Goal: Find specific page/section: Find specific page/section

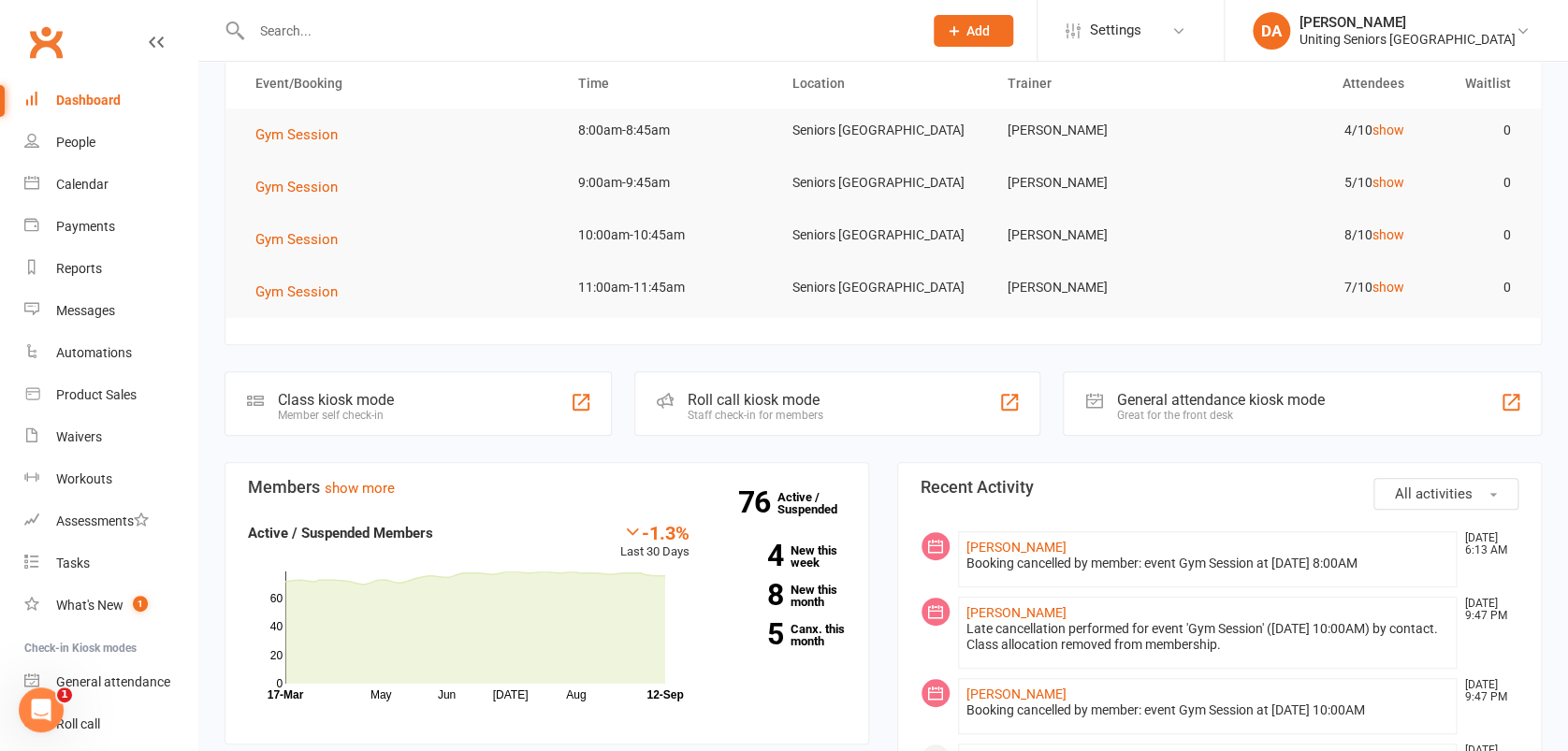
scroll to position [117, 0]
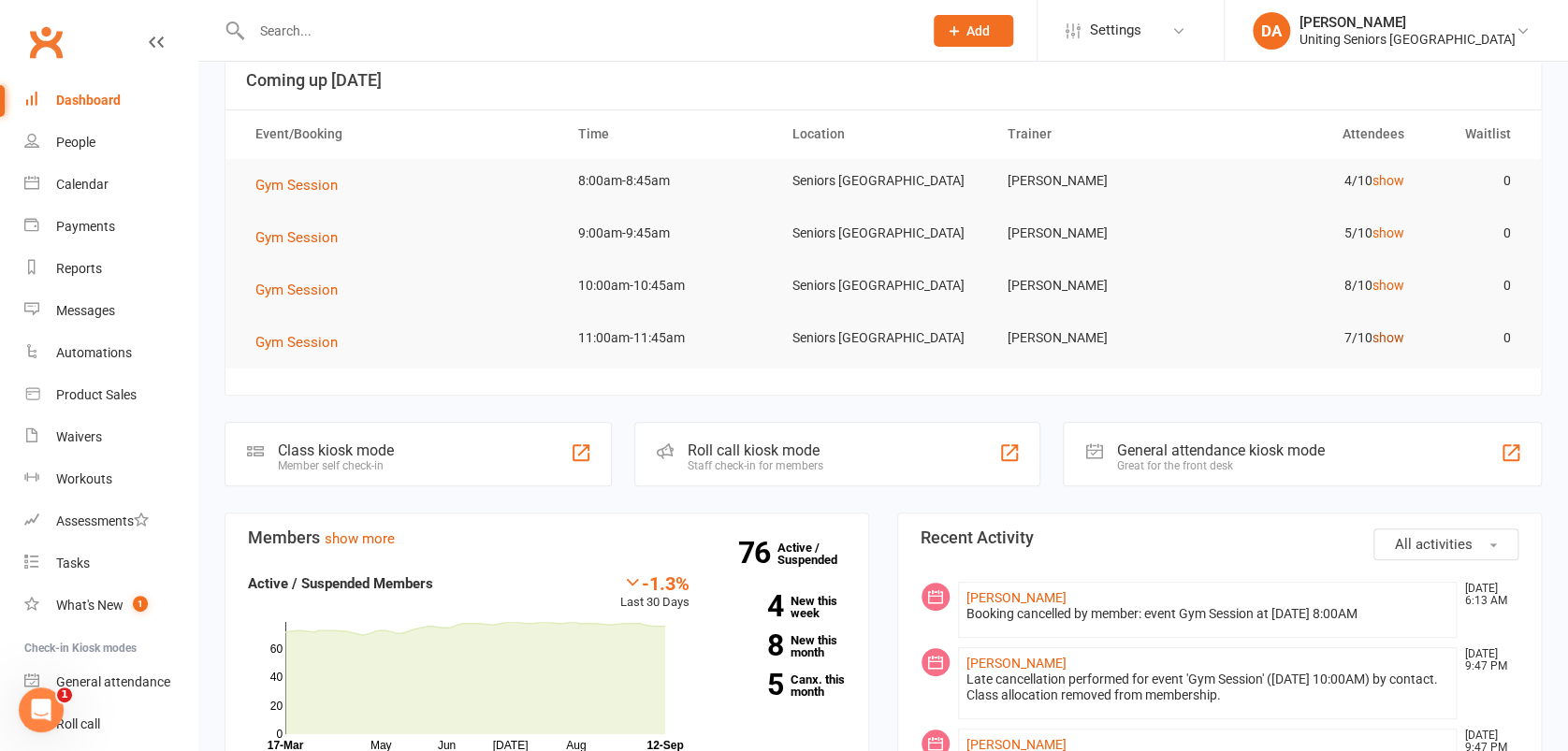
click at [1383, 332] on link "show" at bounding box center [1387, 338] width 32 height 15
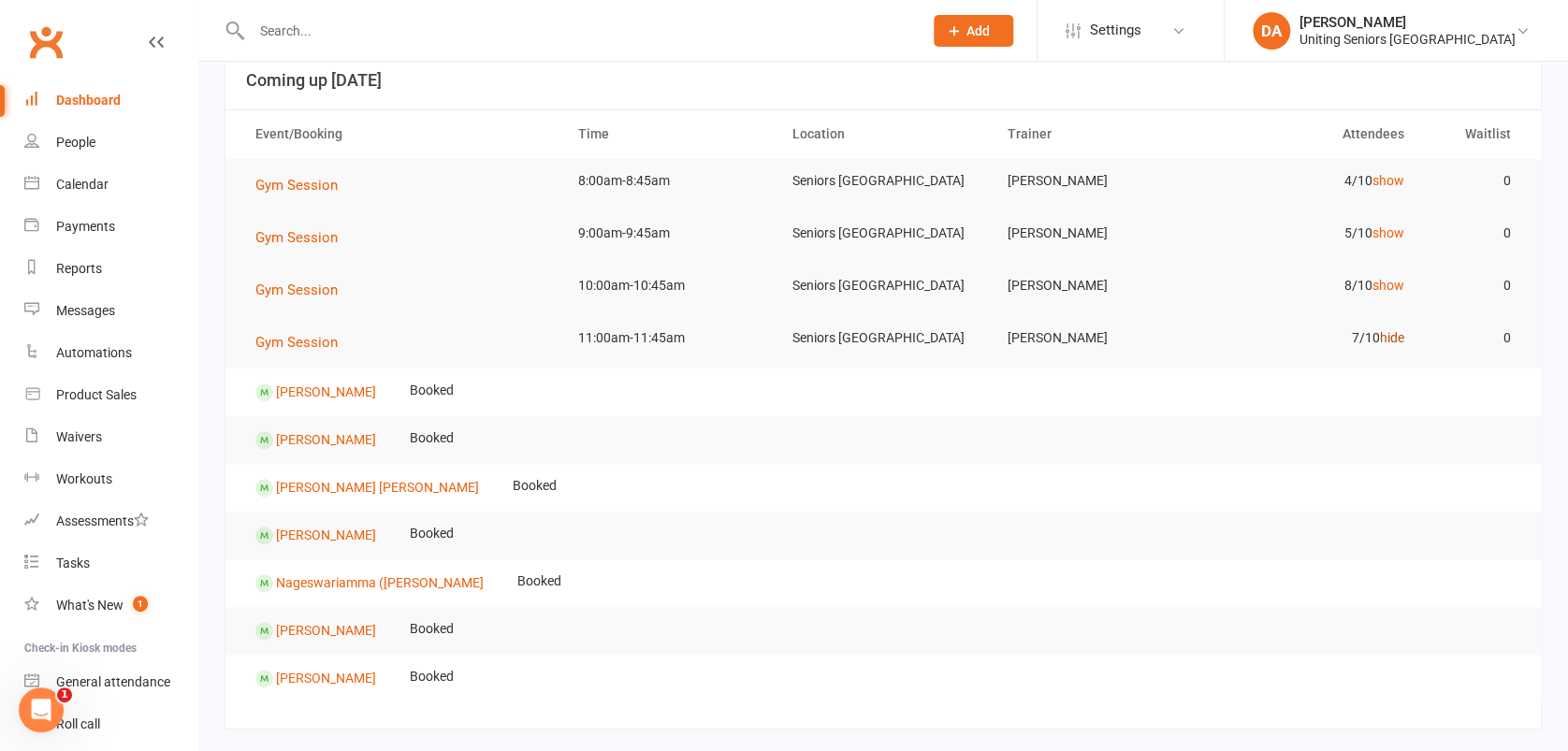
click at [1392, 340] on link "hide" at bounding box center [1391, 338] width 25 height 15
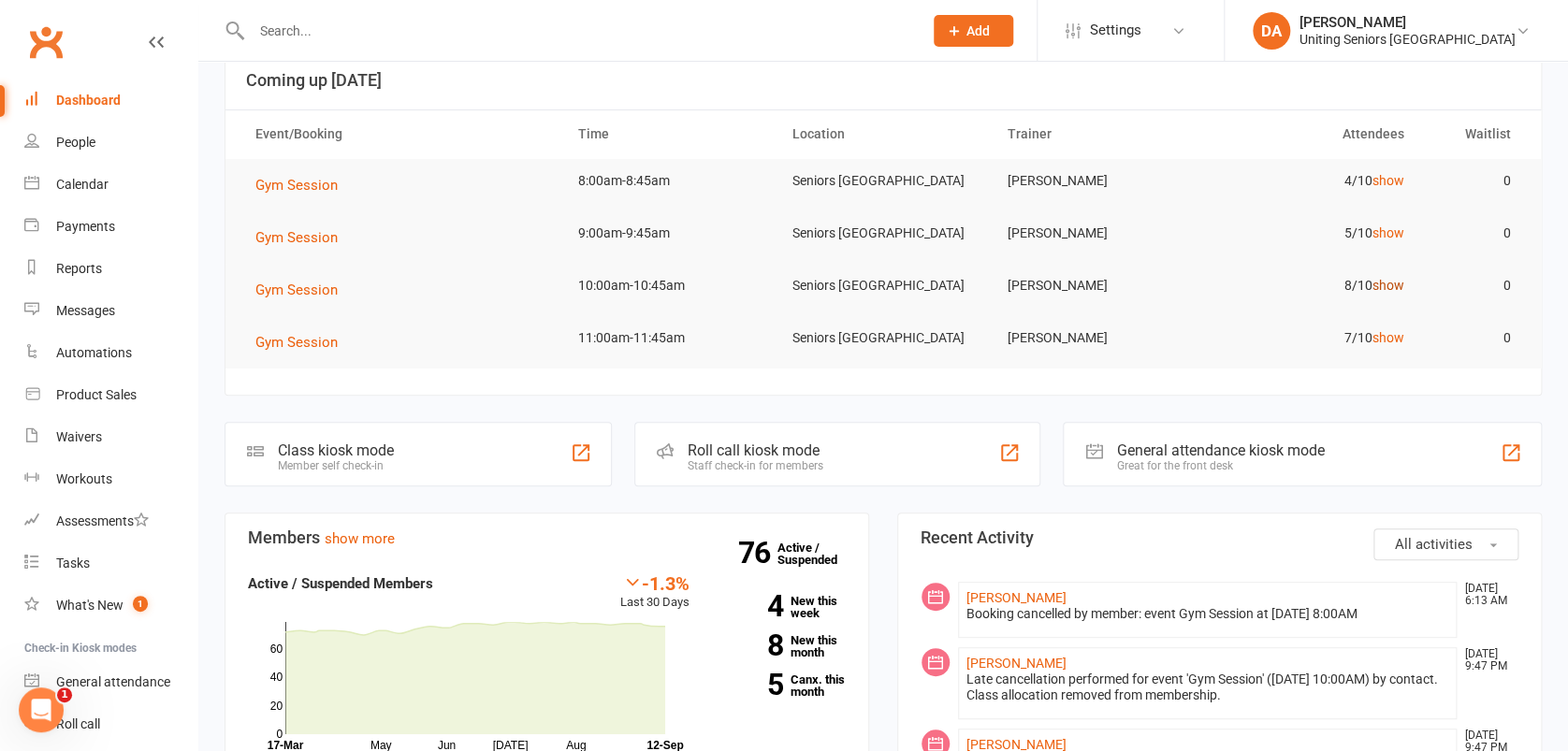
click at [1390, 282] on link "show" at bounding box center [1387, 286] width 32 height 15
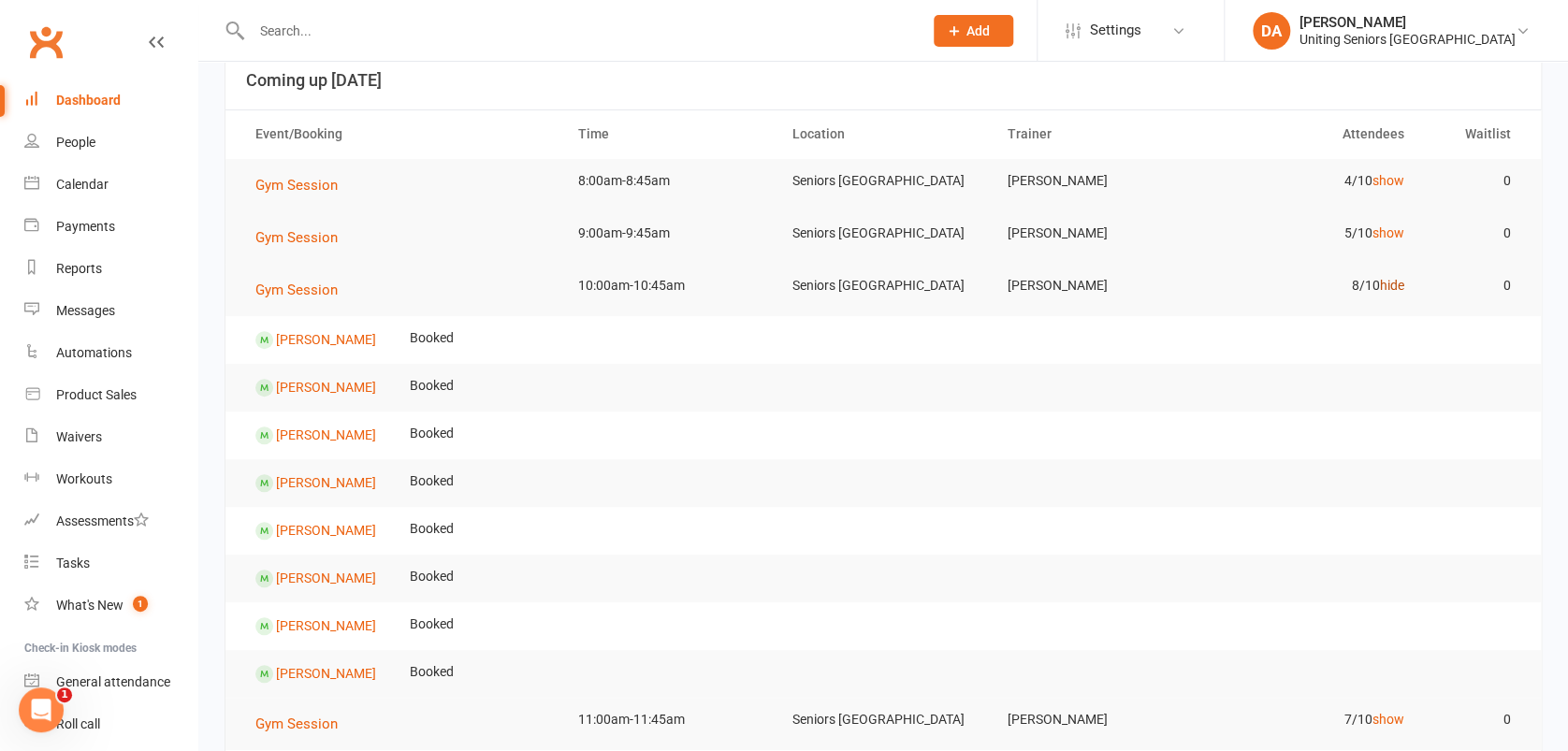
click at [1390, 282] on link "hide" at bounding box center [1391, 286] width 25 height 15
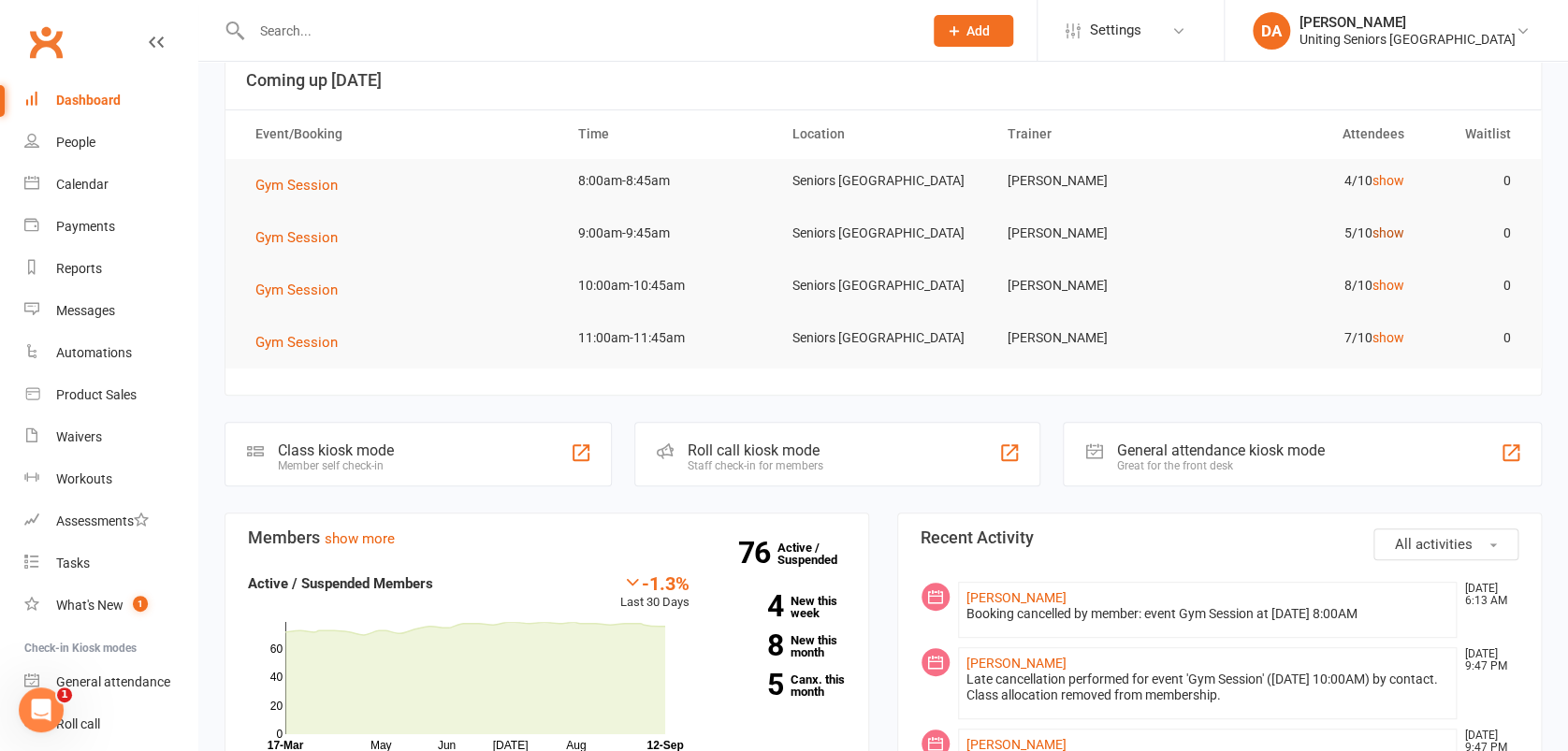
click at [1392, 227] on link "show" at bounding box center [1387, 233] width 32 height 15
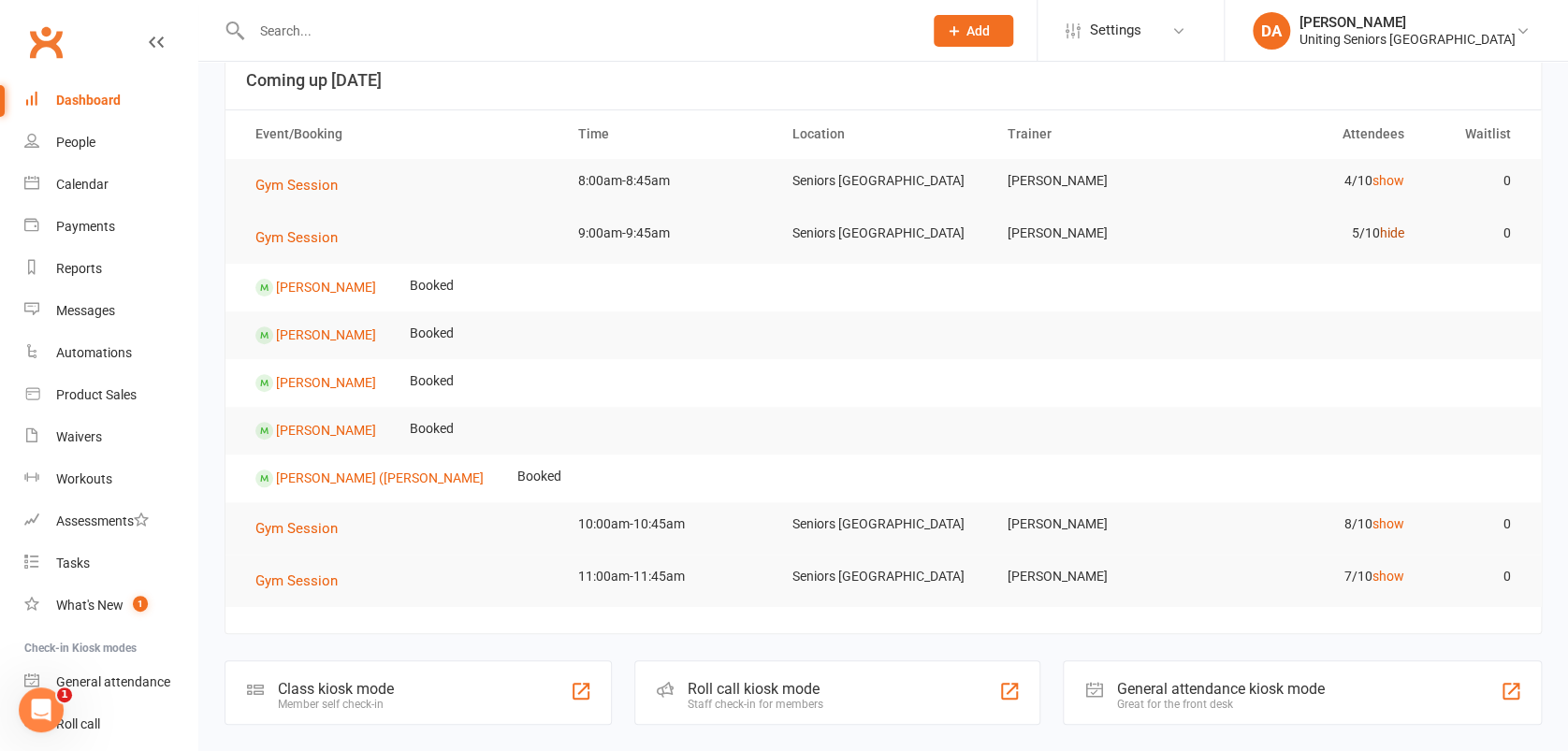
click at [1392, 227] on link "hide" at bounding box center [1391, 233] width 25 height 15
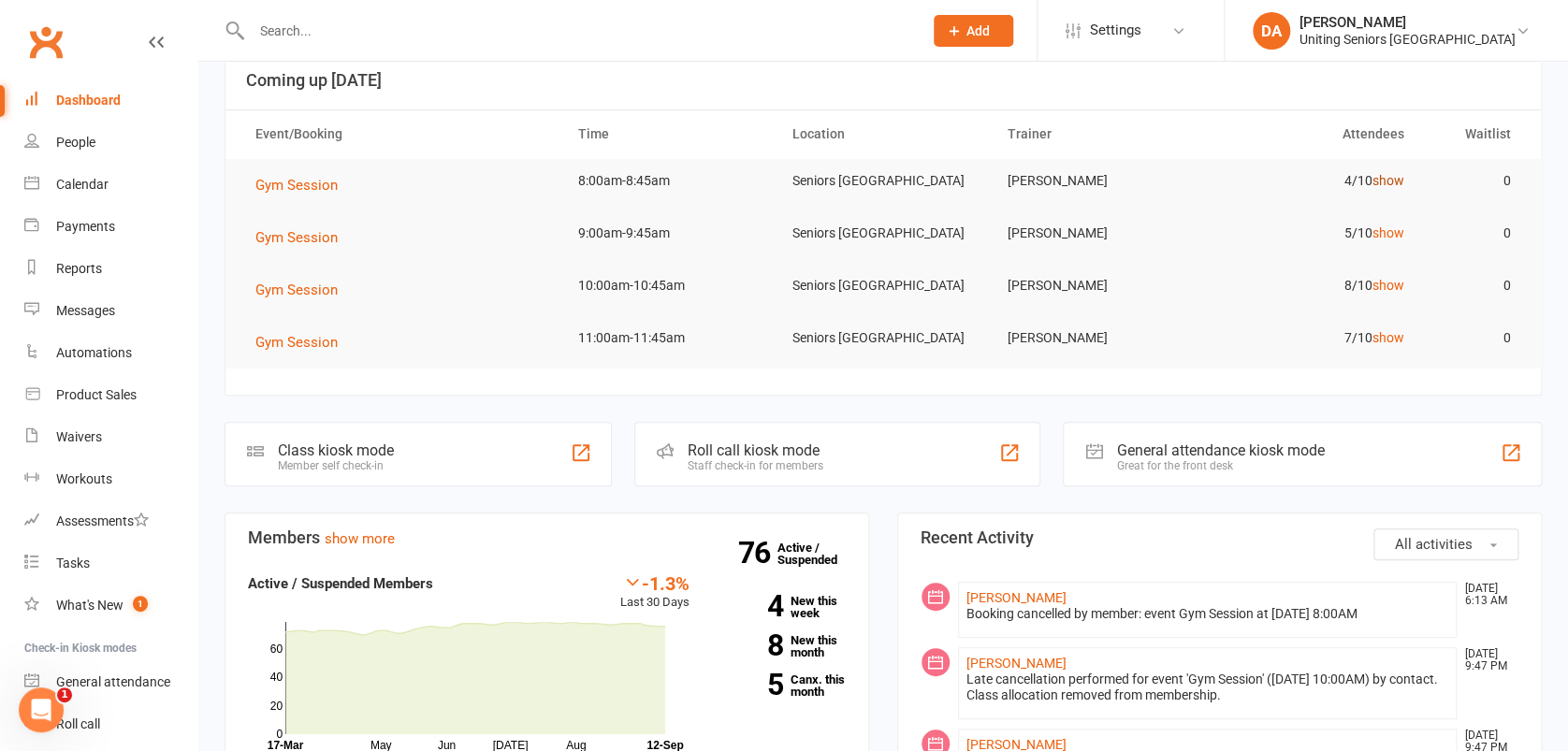
click at [1393, 180] on link "show" at bounding box center [1387, 181] width 32 height 15
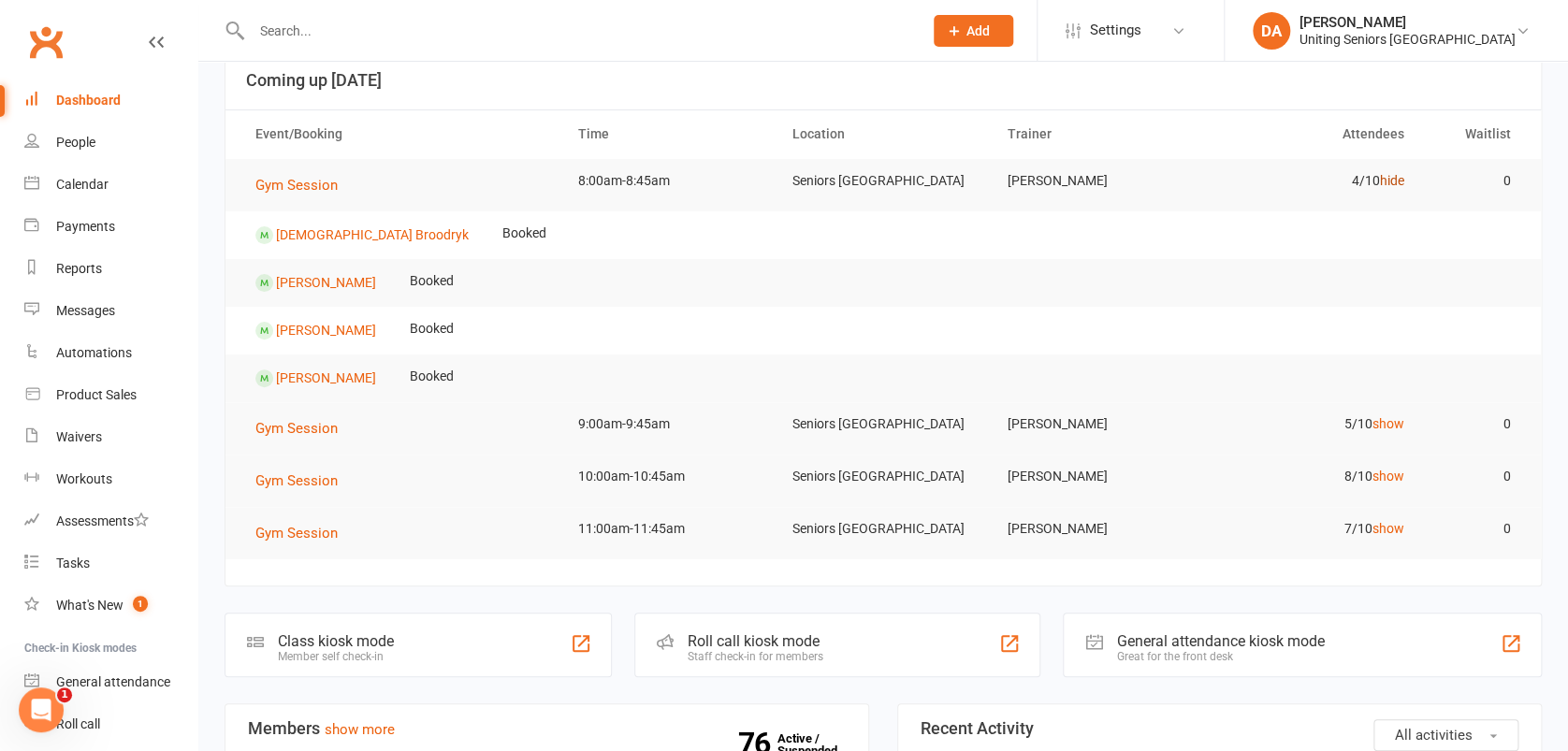
click at [1393, 180] on link "hide" at bounding box center [1391, 181] width 25 height 15
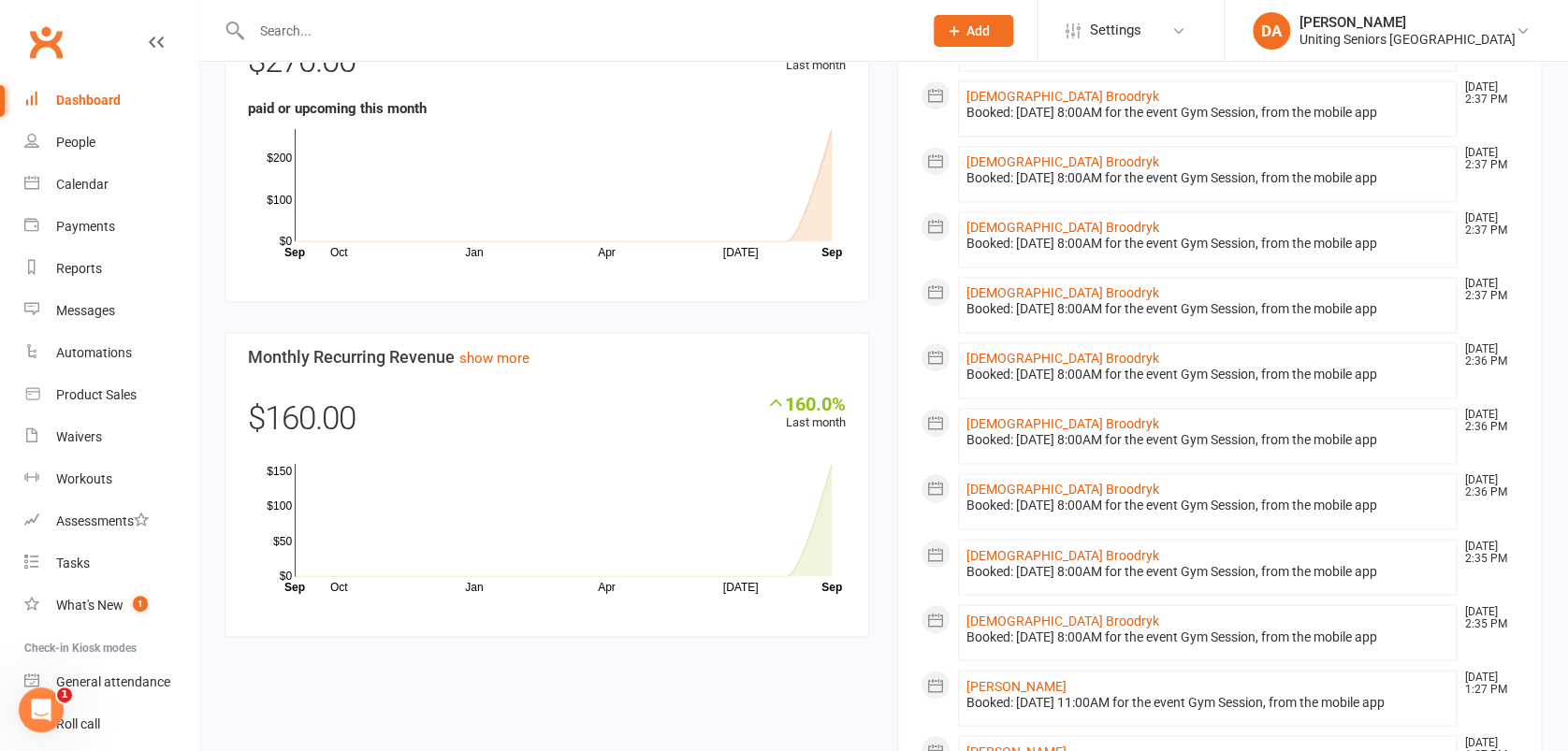
scroll to position [1364, 0]
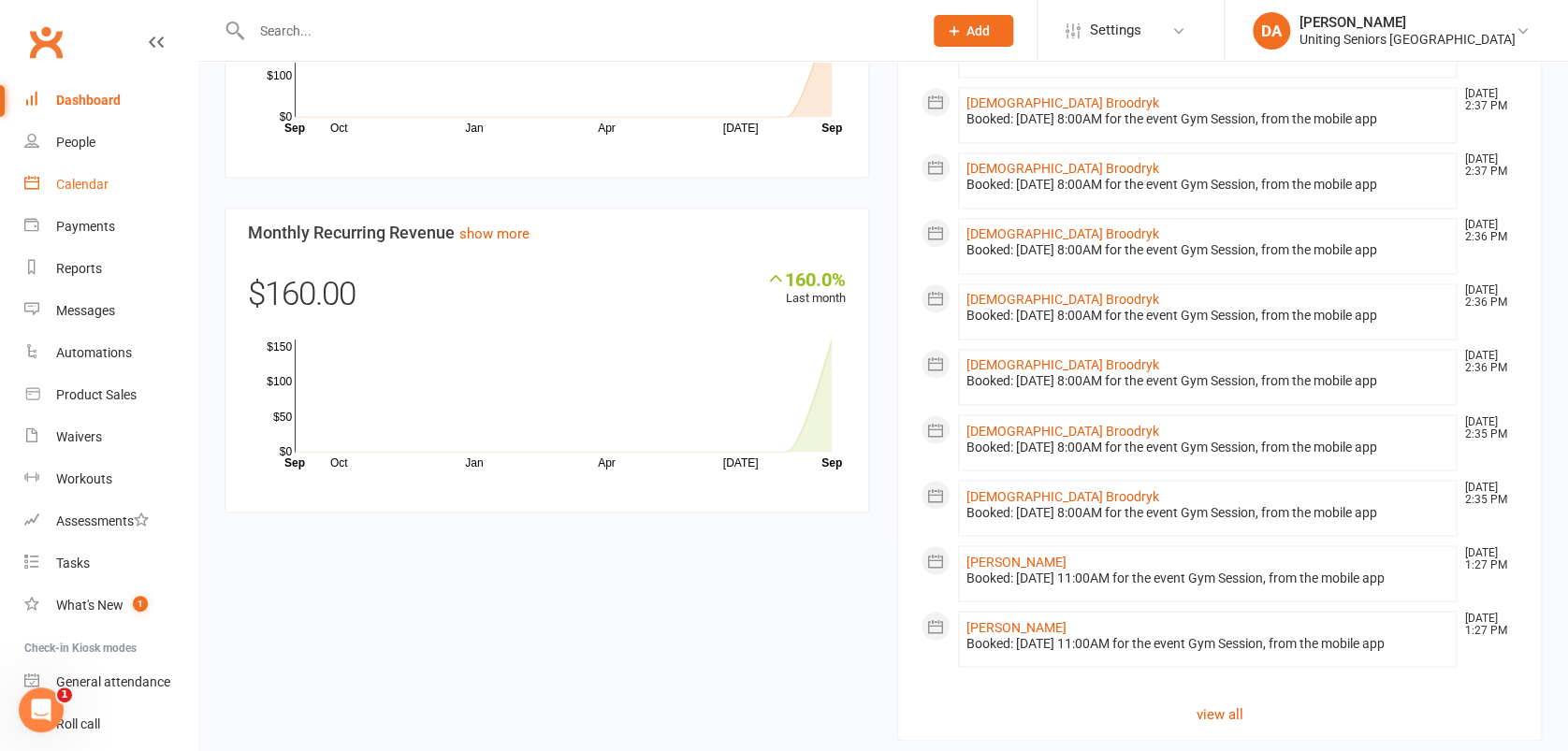
click at [95, 179] on div "Calendar" at bounding box center [81, 184] width 52 height 15
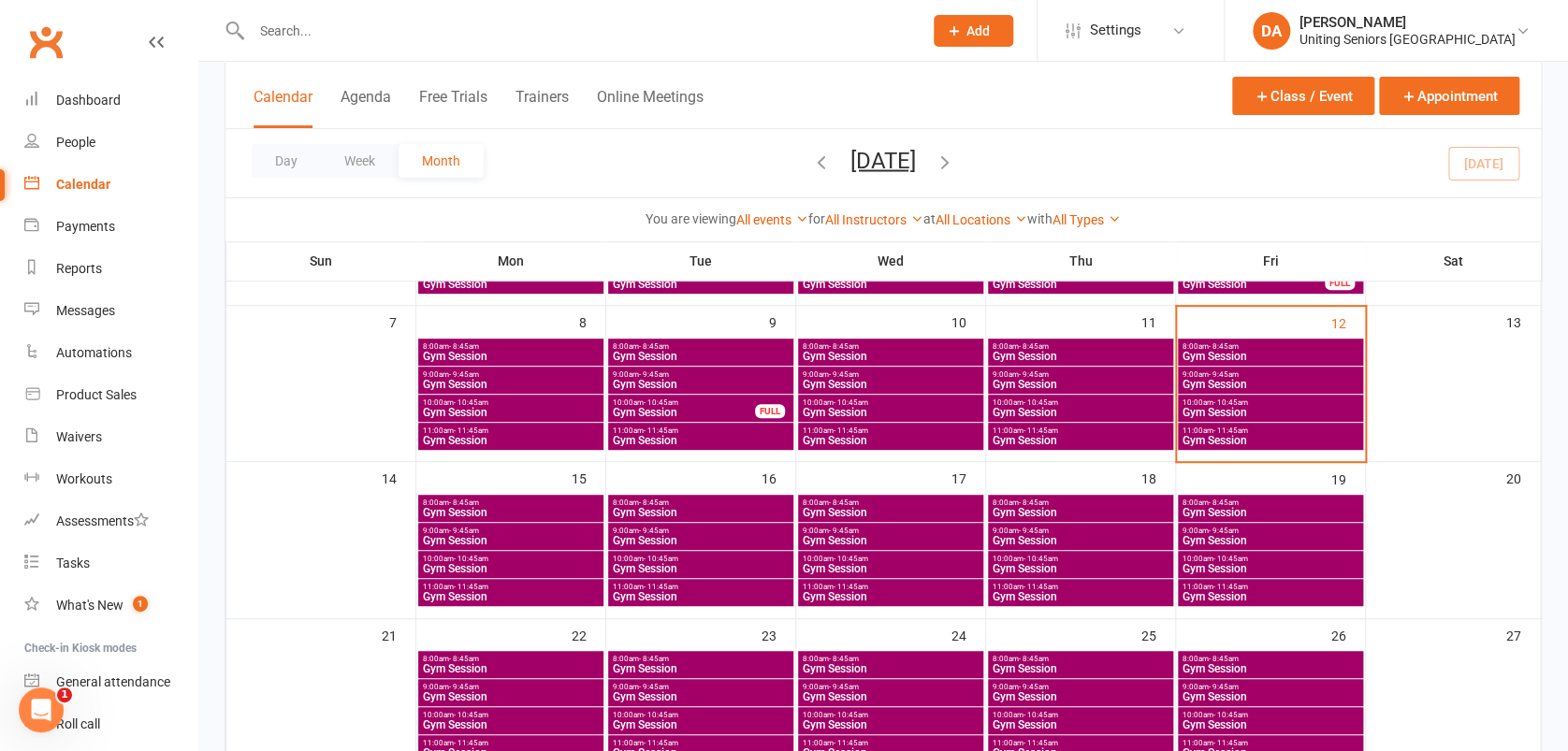
scroll to position [249, 0]
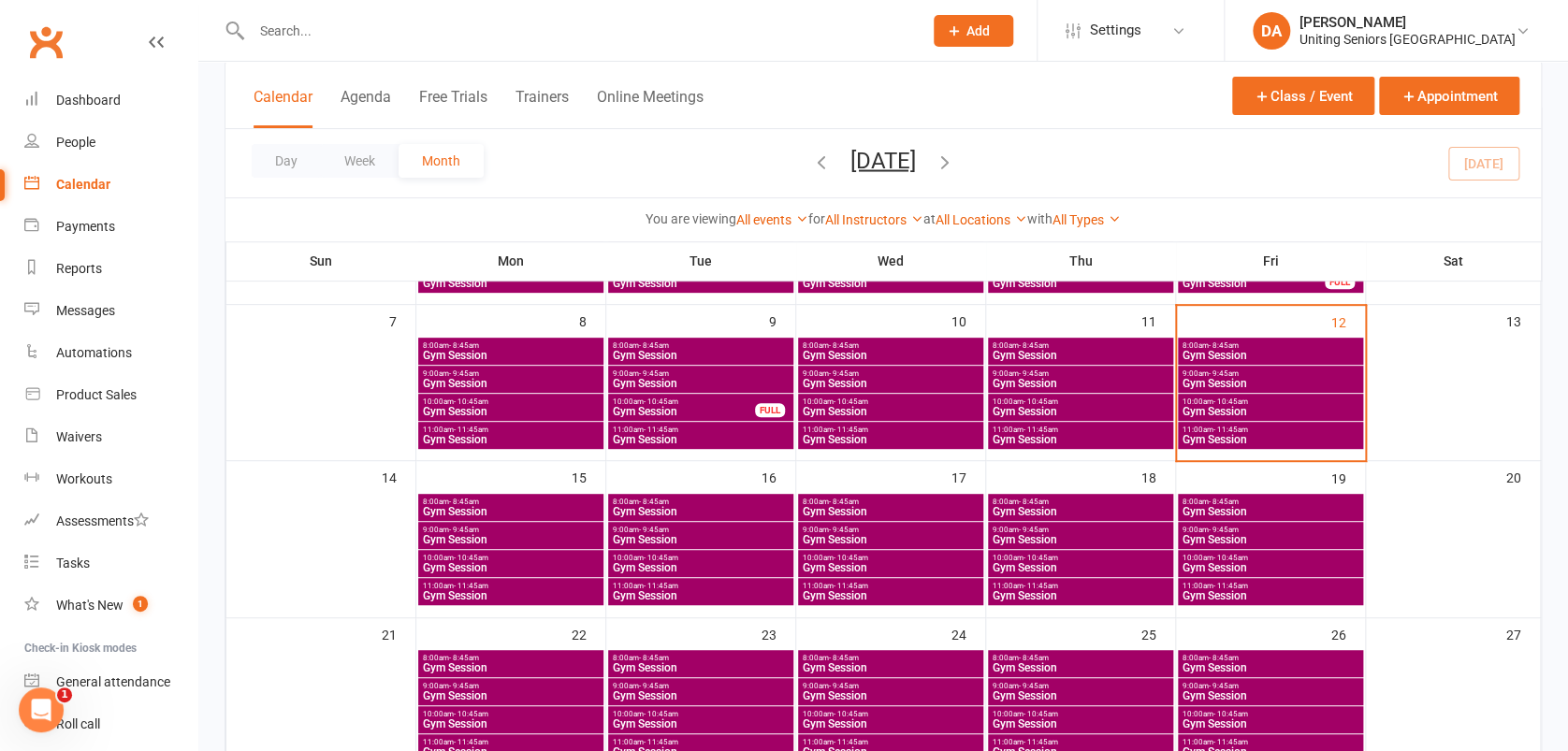
click at [572, 500] on span "8:00am - 8:45am" at bounding box center [511, 501] width 178 height 9
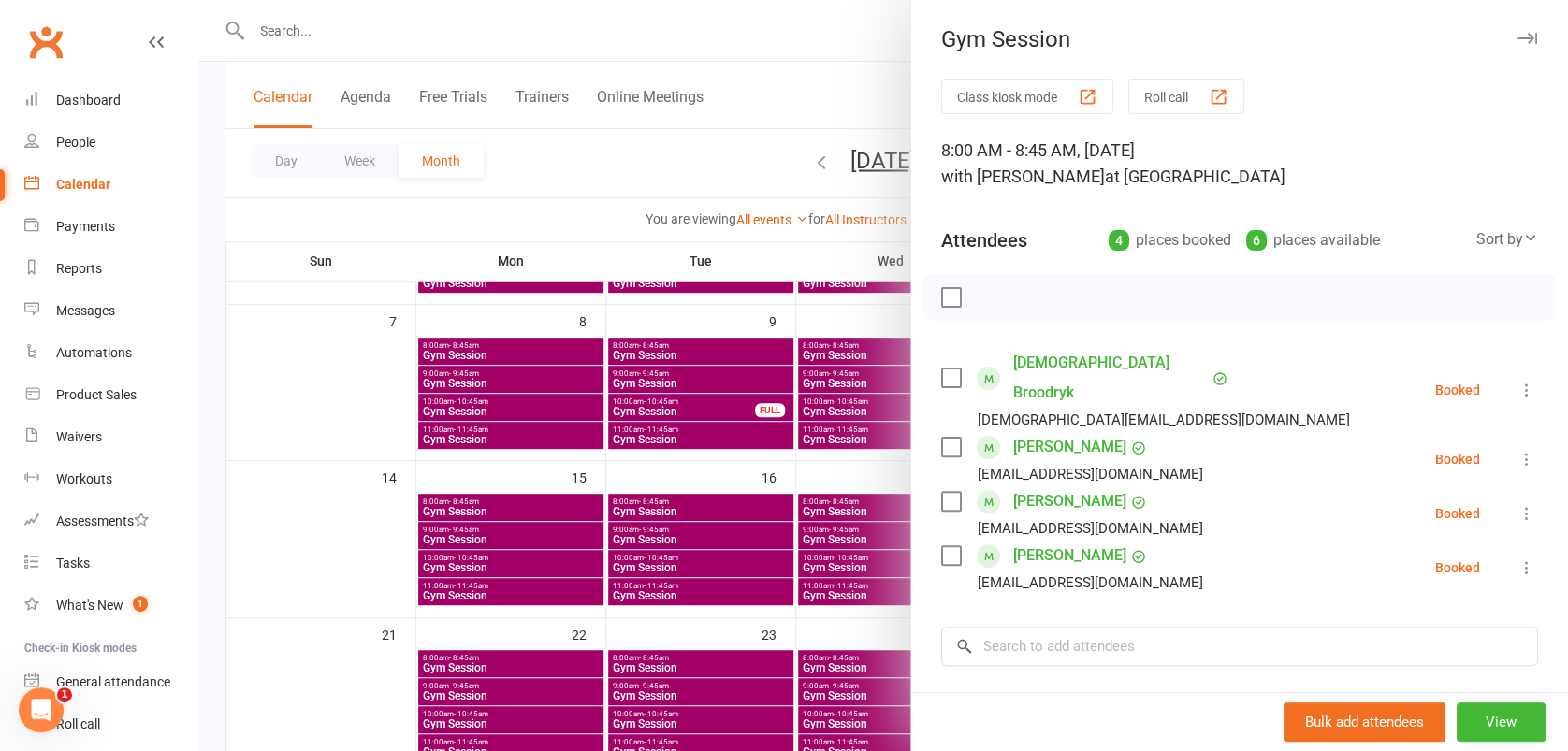
click at [1518, 37] on icon "button" at bounding box center [1527, 39] width 20 height 11
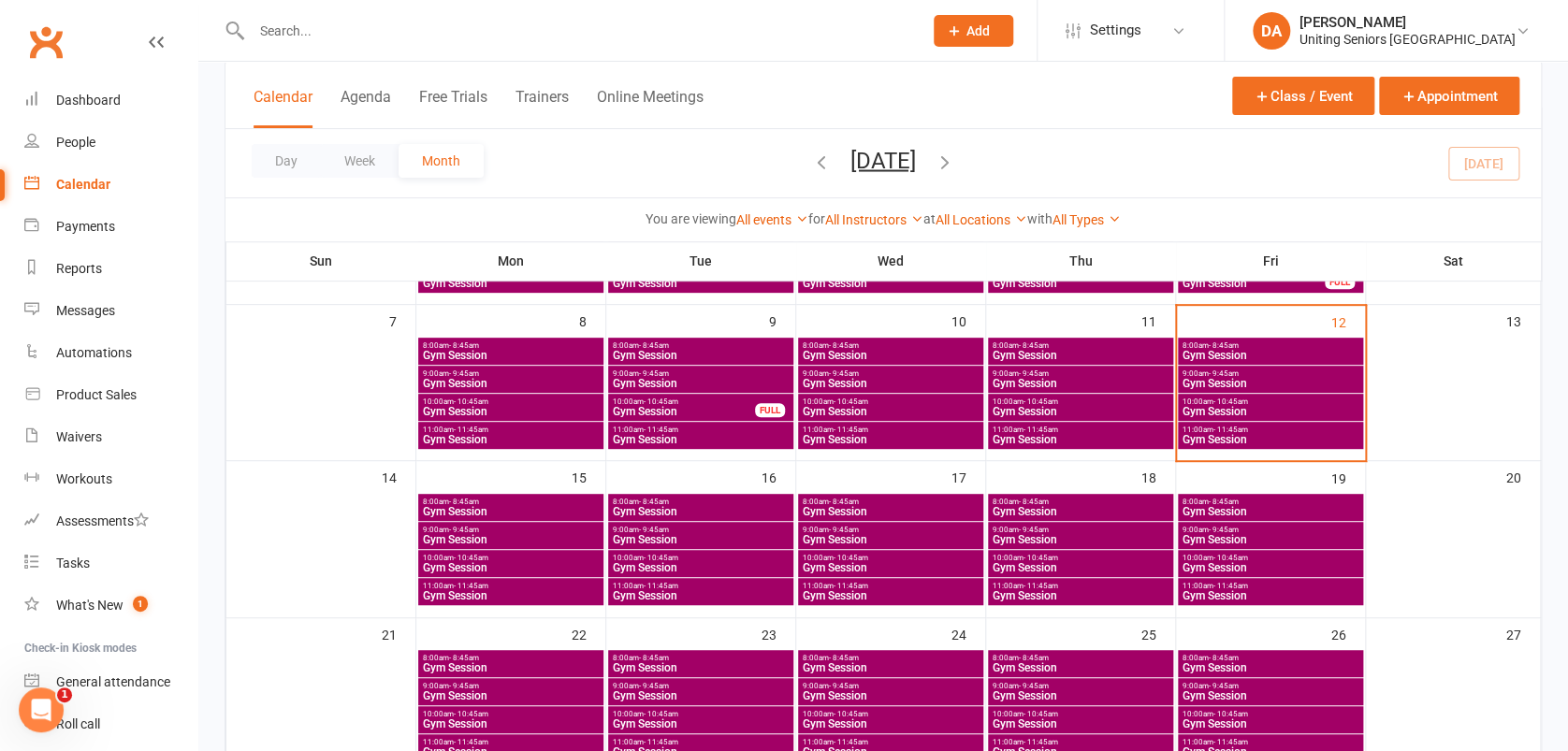
click at [1129, 494] on div "8:00am - 8:45am Gym Session" at bounding box center [1081, 507] width 185 height 27
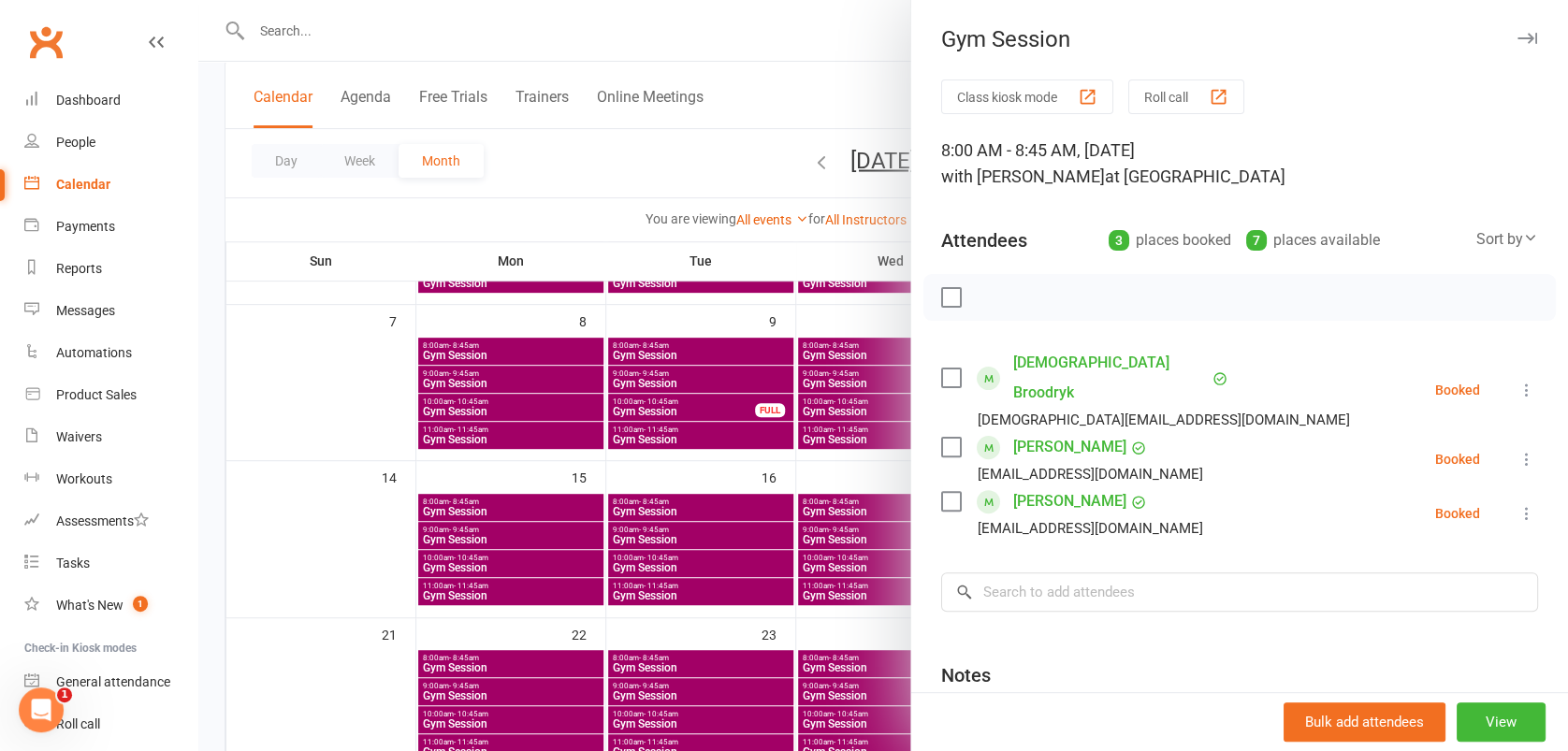
click at [1518, 37] on icon "button" at bounding box center [1527, 39] width 20 height 11
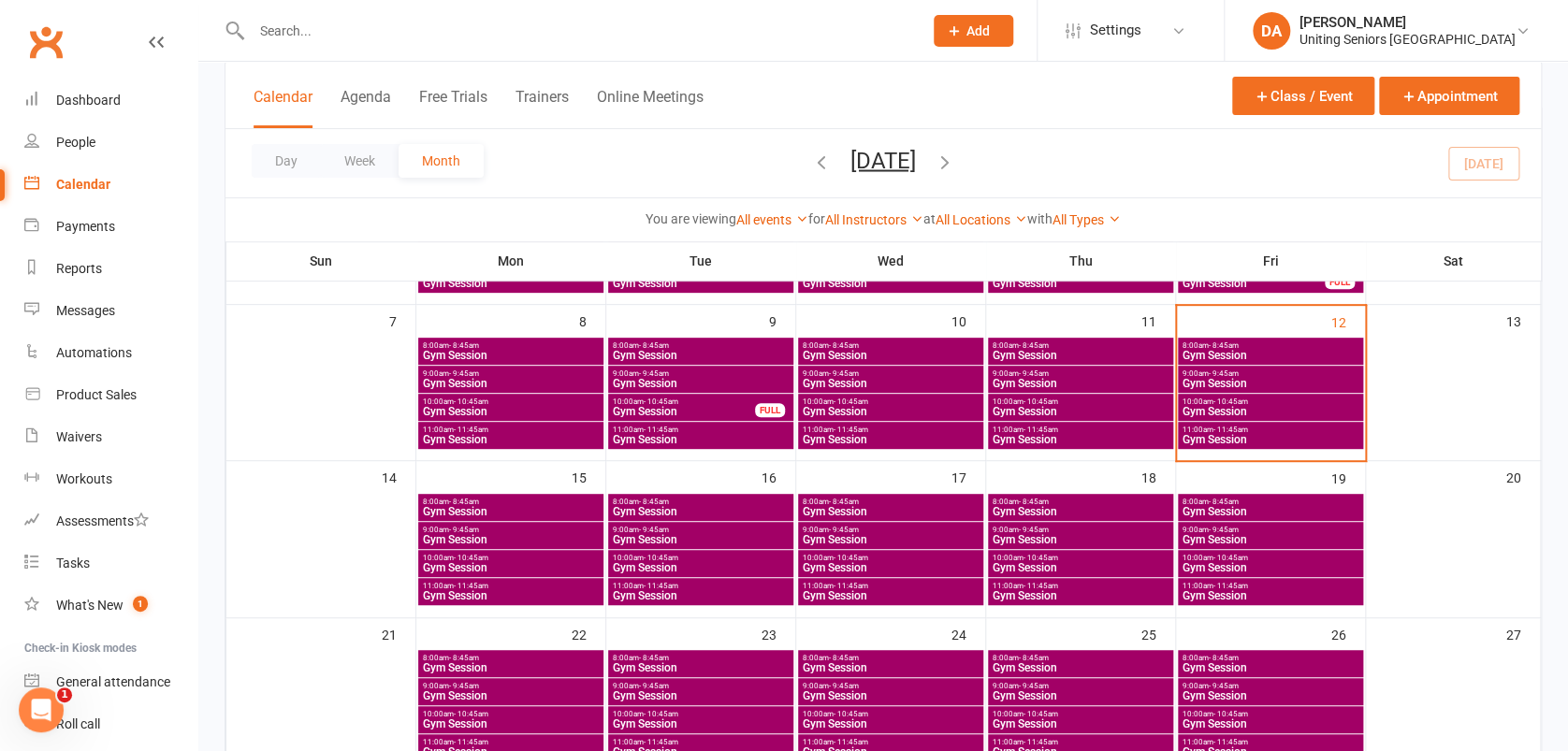
click at [1232, 498] on span "- 8:45am" at bounding box center [1224, 501] width 30 height 9
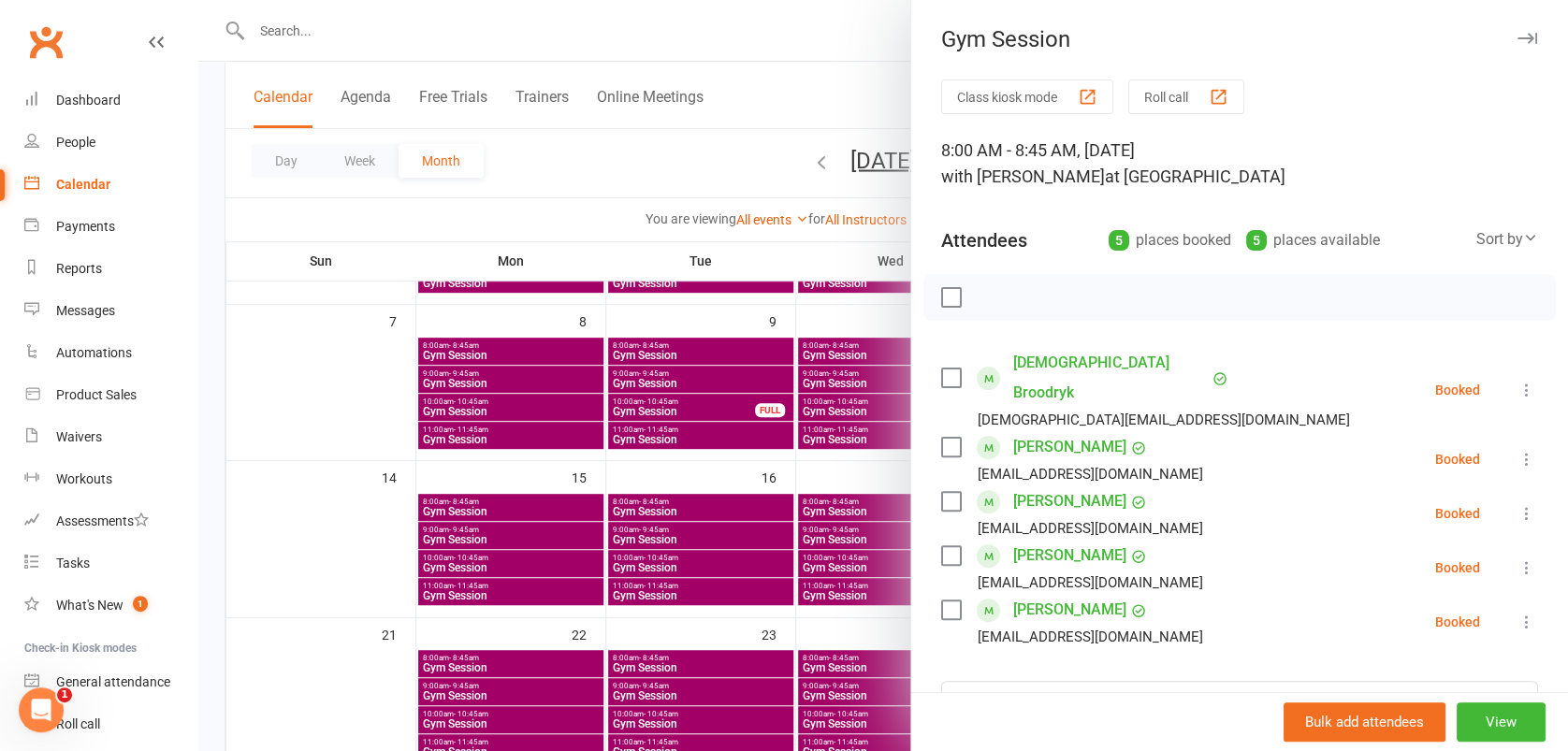
click at [1518, 37] on icon "button" at bounding box center [1527, 39] width 20 height 11
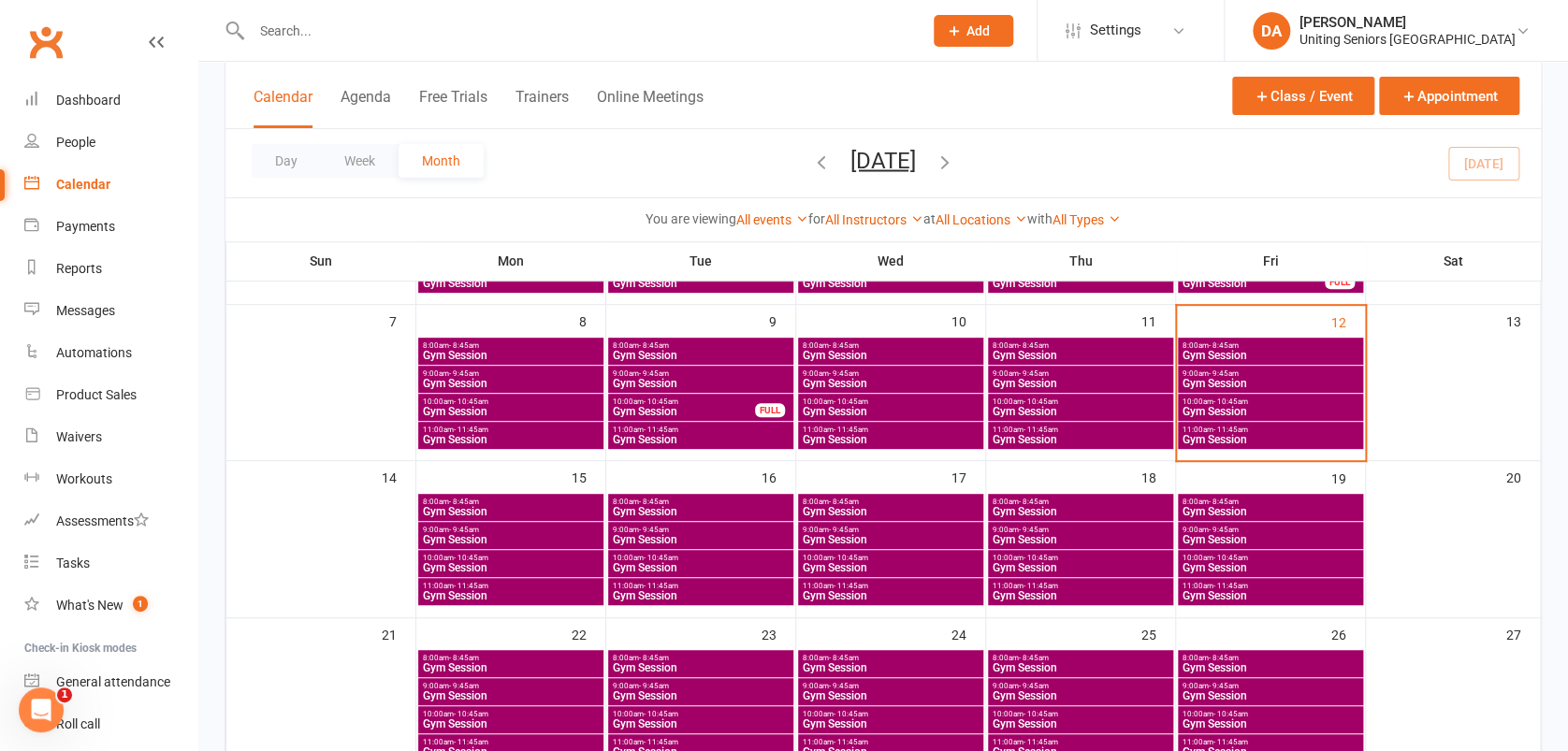
click at [1052, 498] on span "8:00am - 8:45am" at bounding box center [1081, 501] width 178 height 9
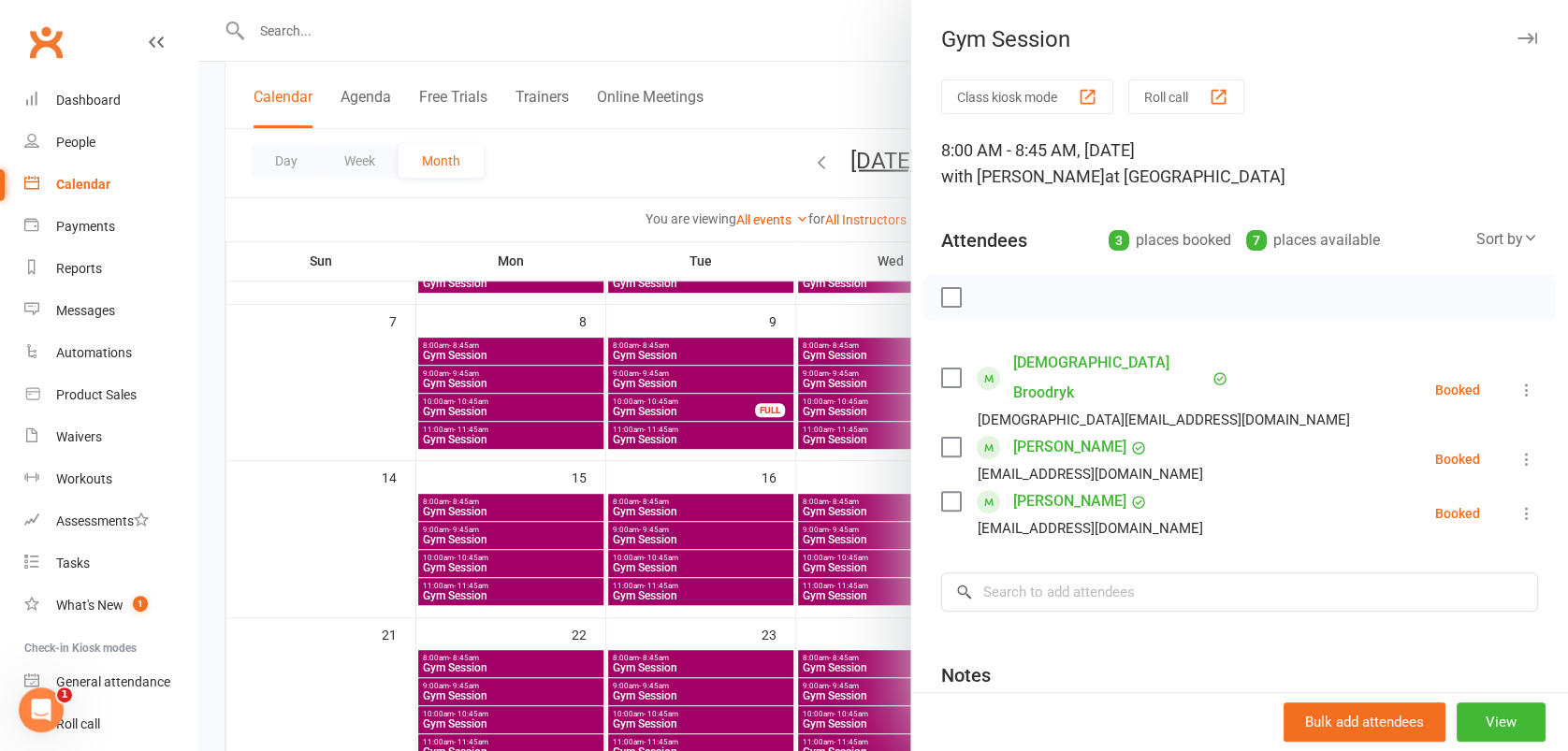
click at [1518, 38] on icon "button" at bounding box center [1527, 39] width 20 height 11
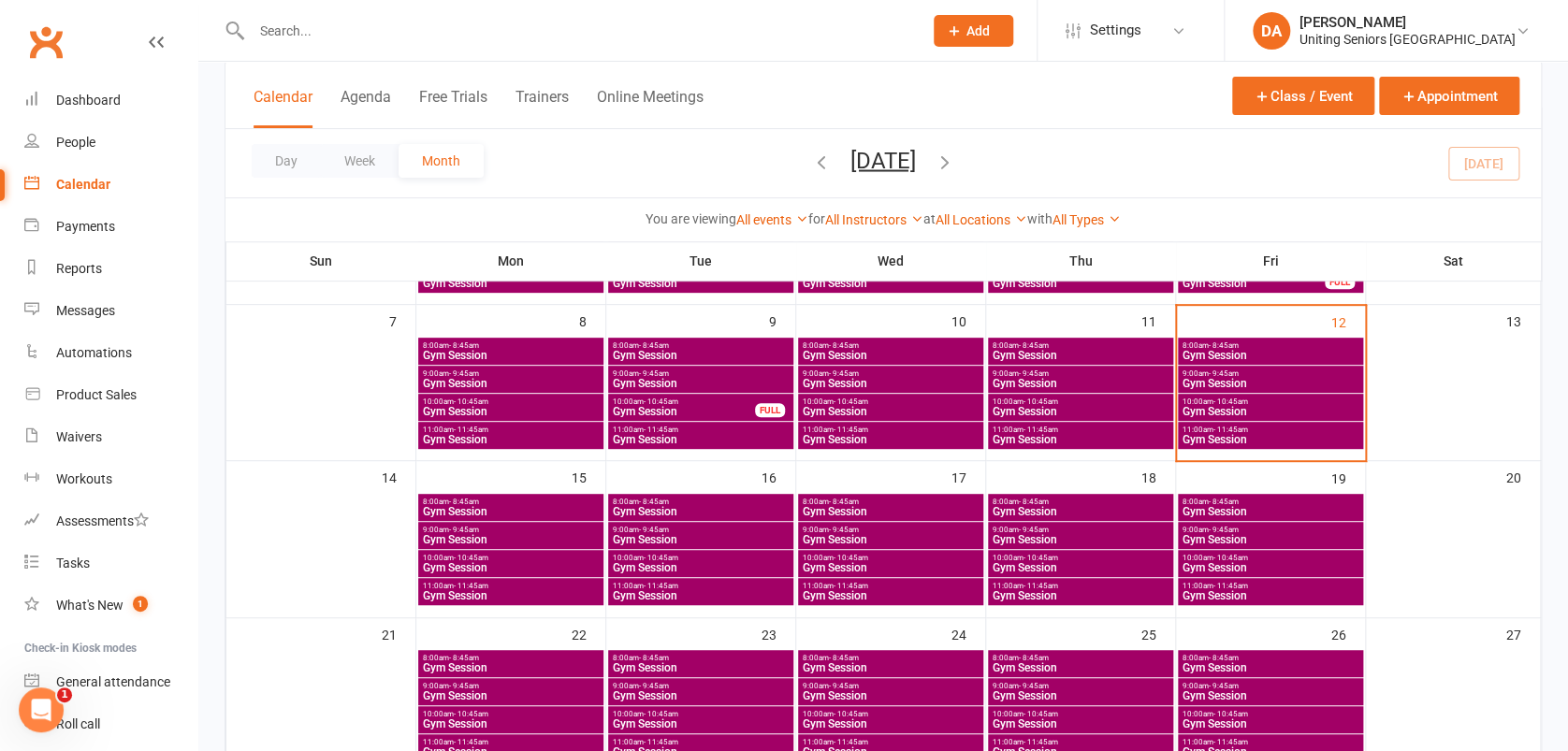
click at [1259, 495] on div "8:00am - 8:45am Gym Session" at bounding box center [1271, 507] width 185 height 27
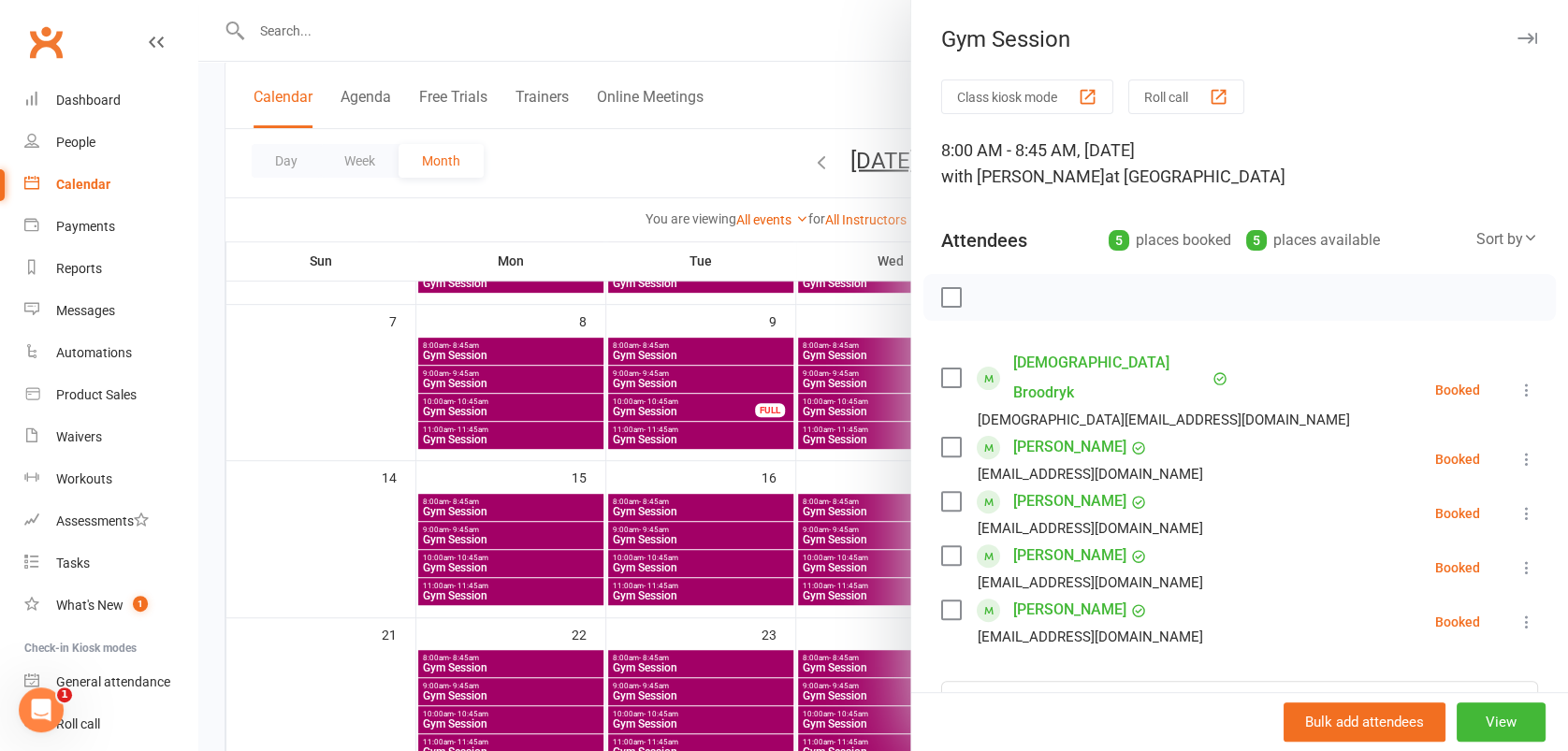
click at [1518, 34] on icon "button" at bounding box center [1527, 39] width 20 height 11
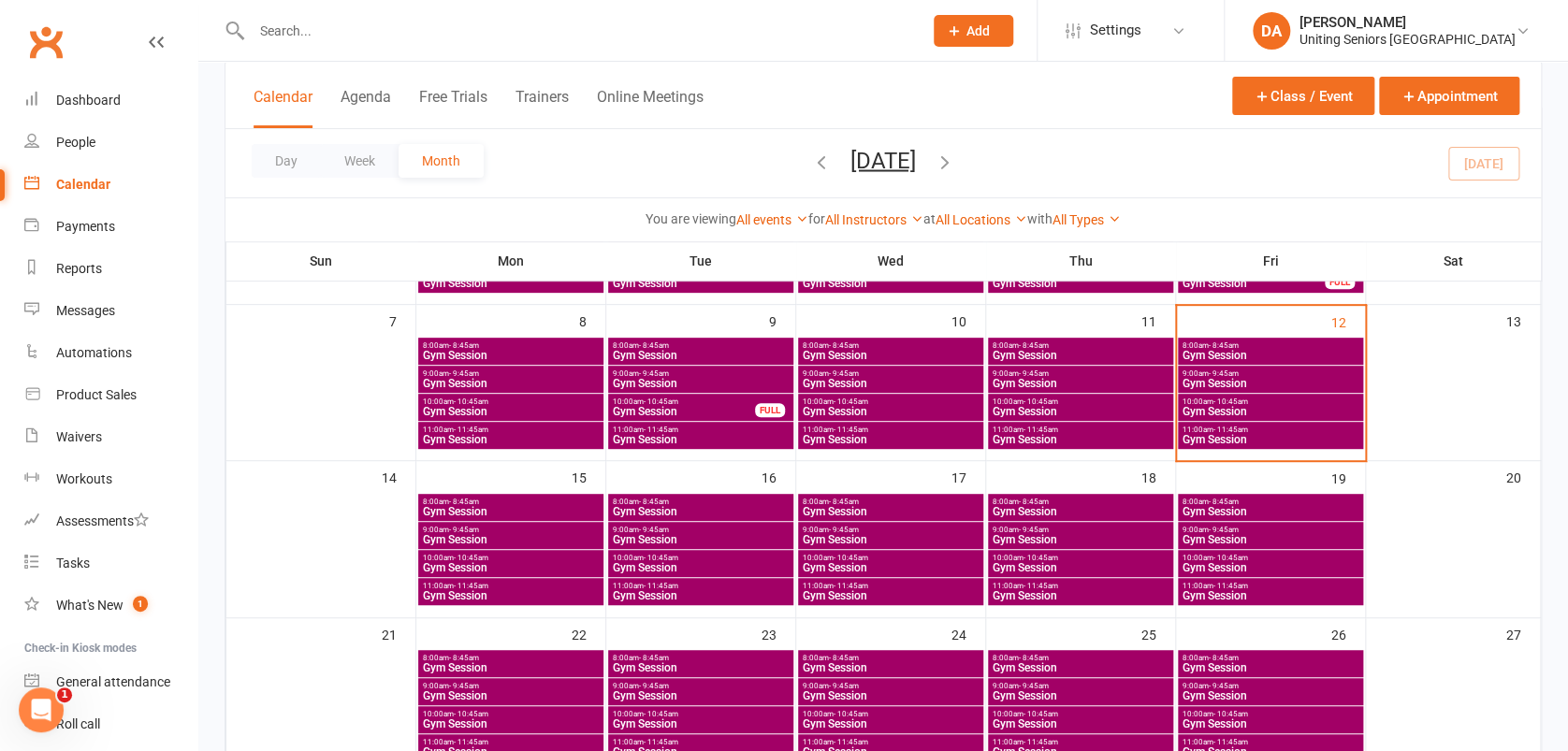
click at [483, 494] on div "8:00am - 8:45am Gym Session" at bounding box center [511, 507] width 185 height 27
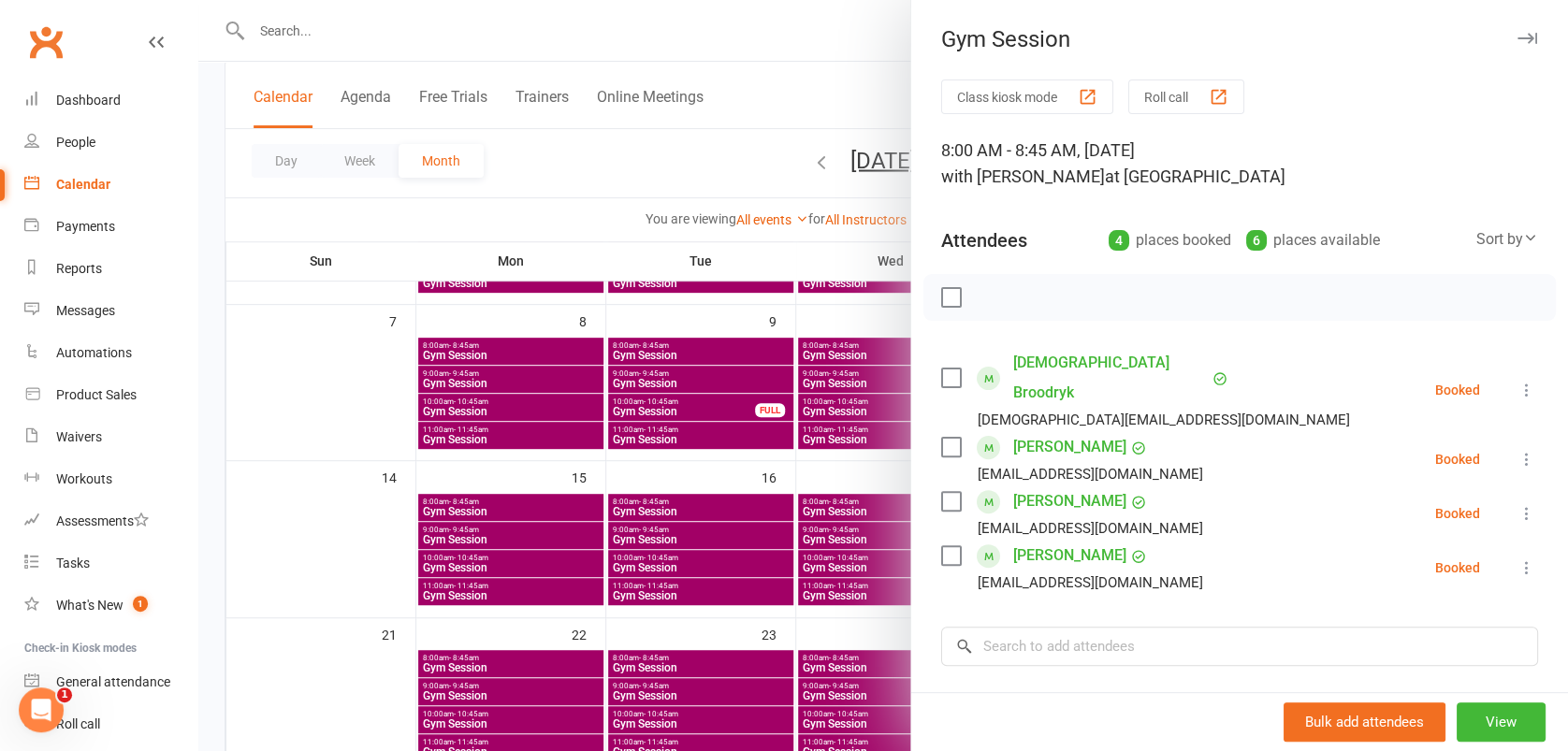
click at [1516, 31] on button "button" at bounding box center [1527, 39] width 23 height 23
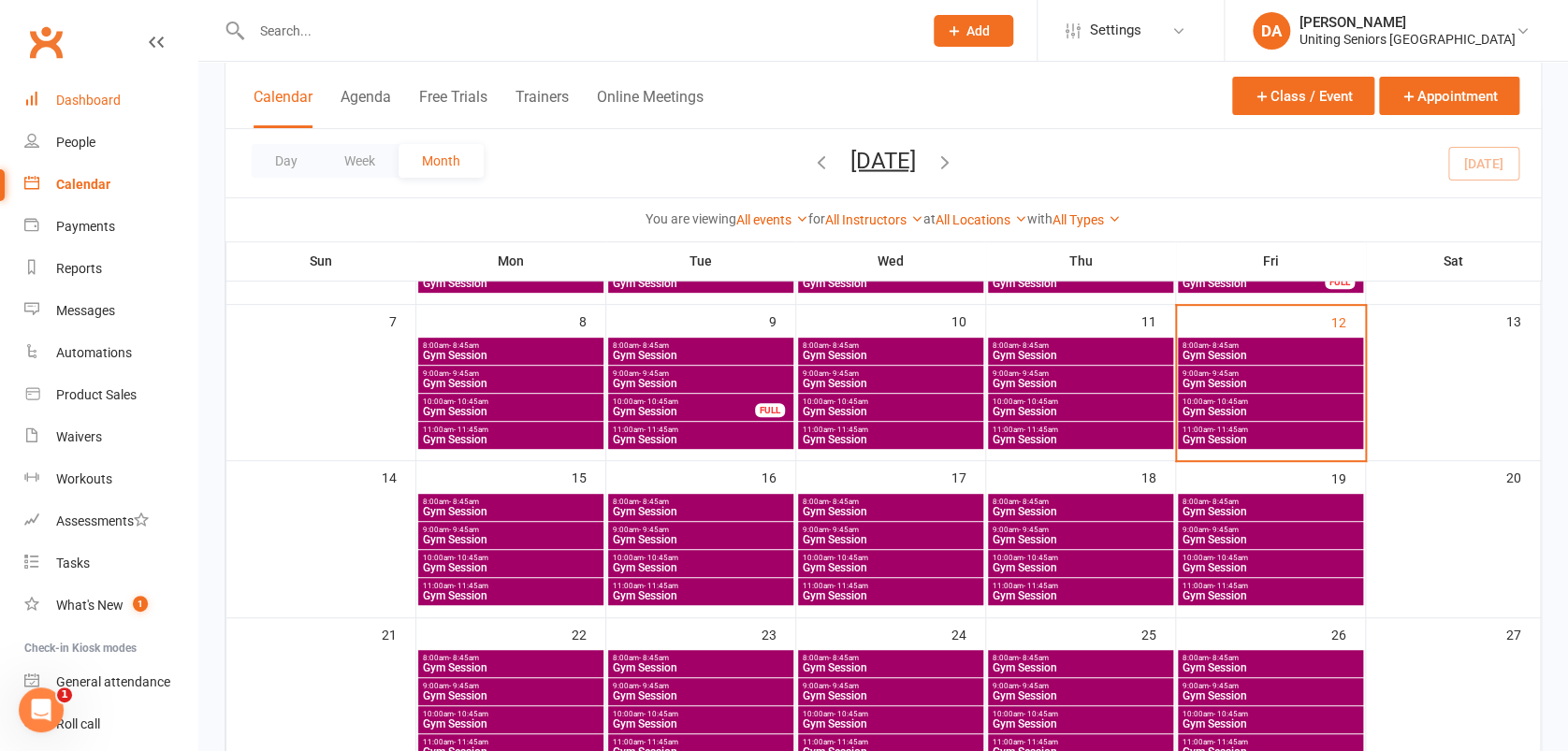
click at [85, 96] on div "Dashboard" at bounding box center [88, 100] width 64 height 15
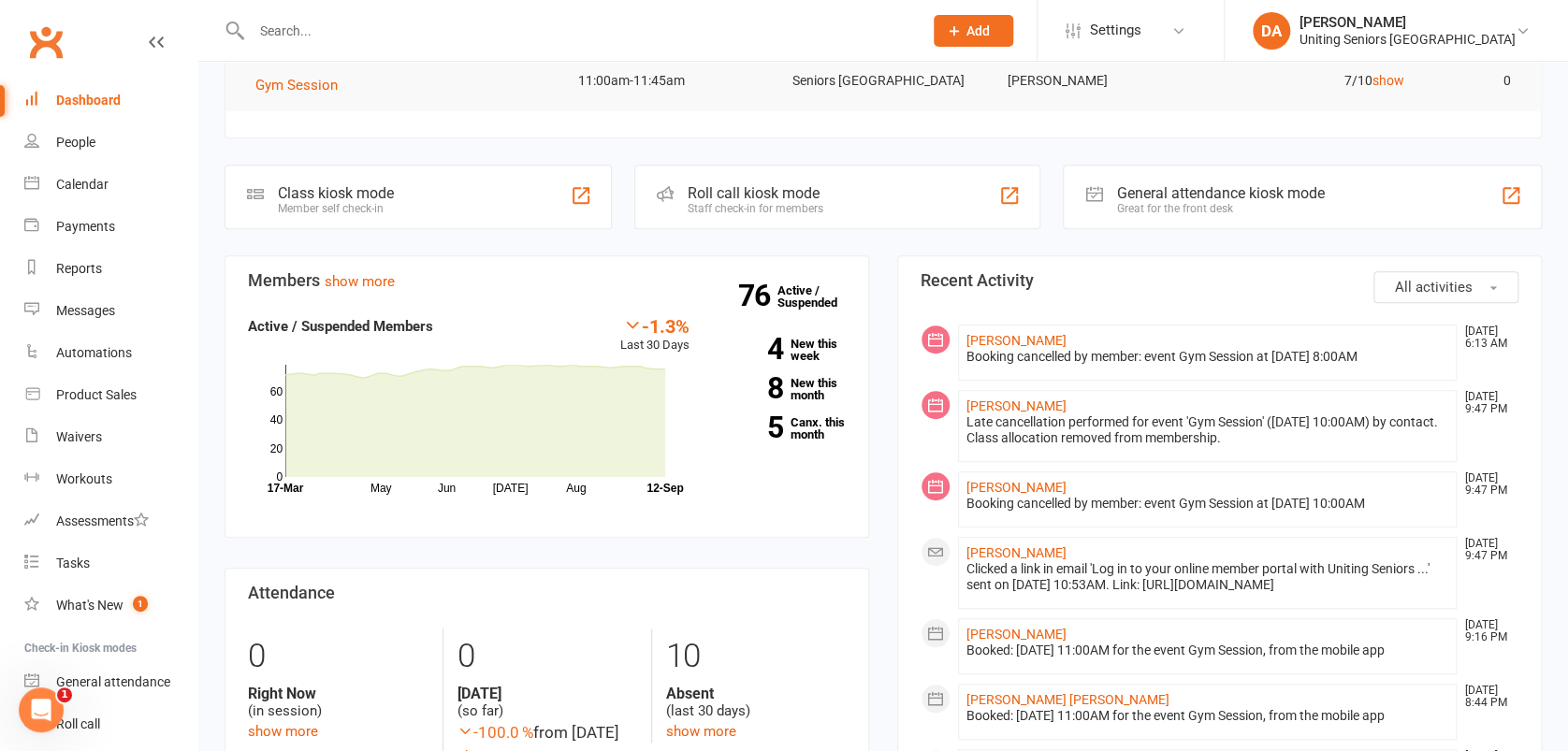
scroll to position [498, 0]
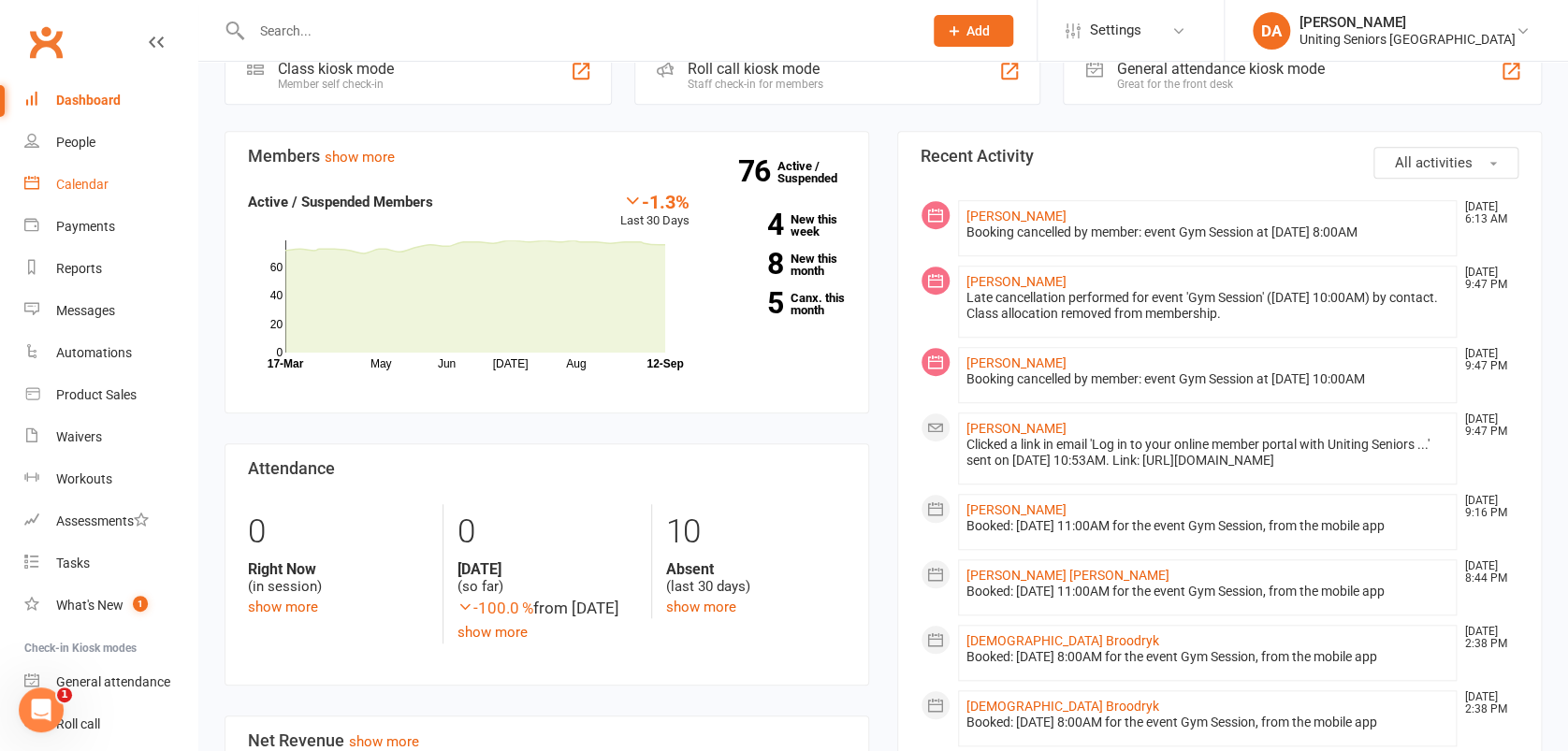
click at [98, 190] on div "Calendar" at bounding box center [81, 184] width 52 height 15
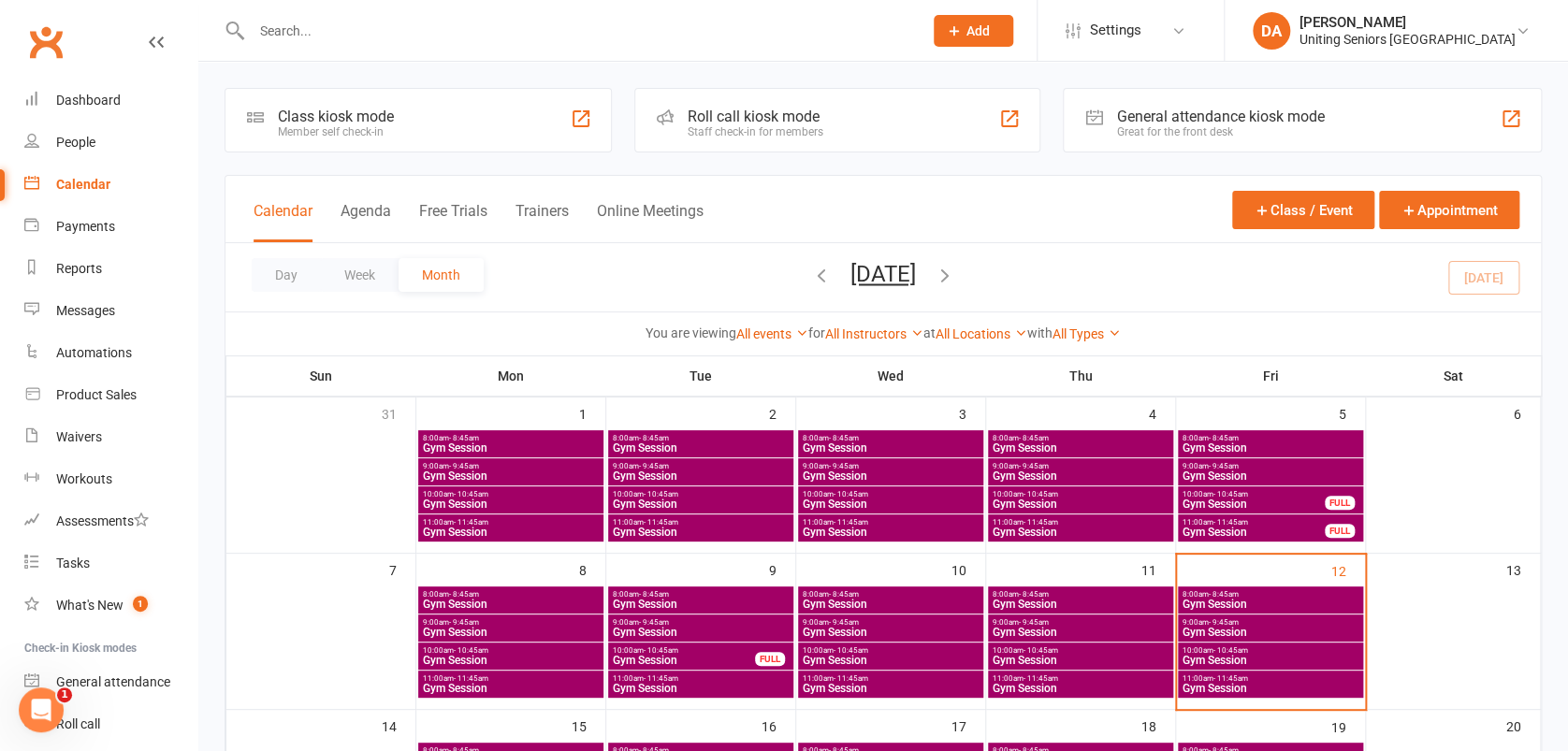
click at [1100, 647] on span "10:00am - 10:45am" at bounding box center [1081, 651] width 178 height 9
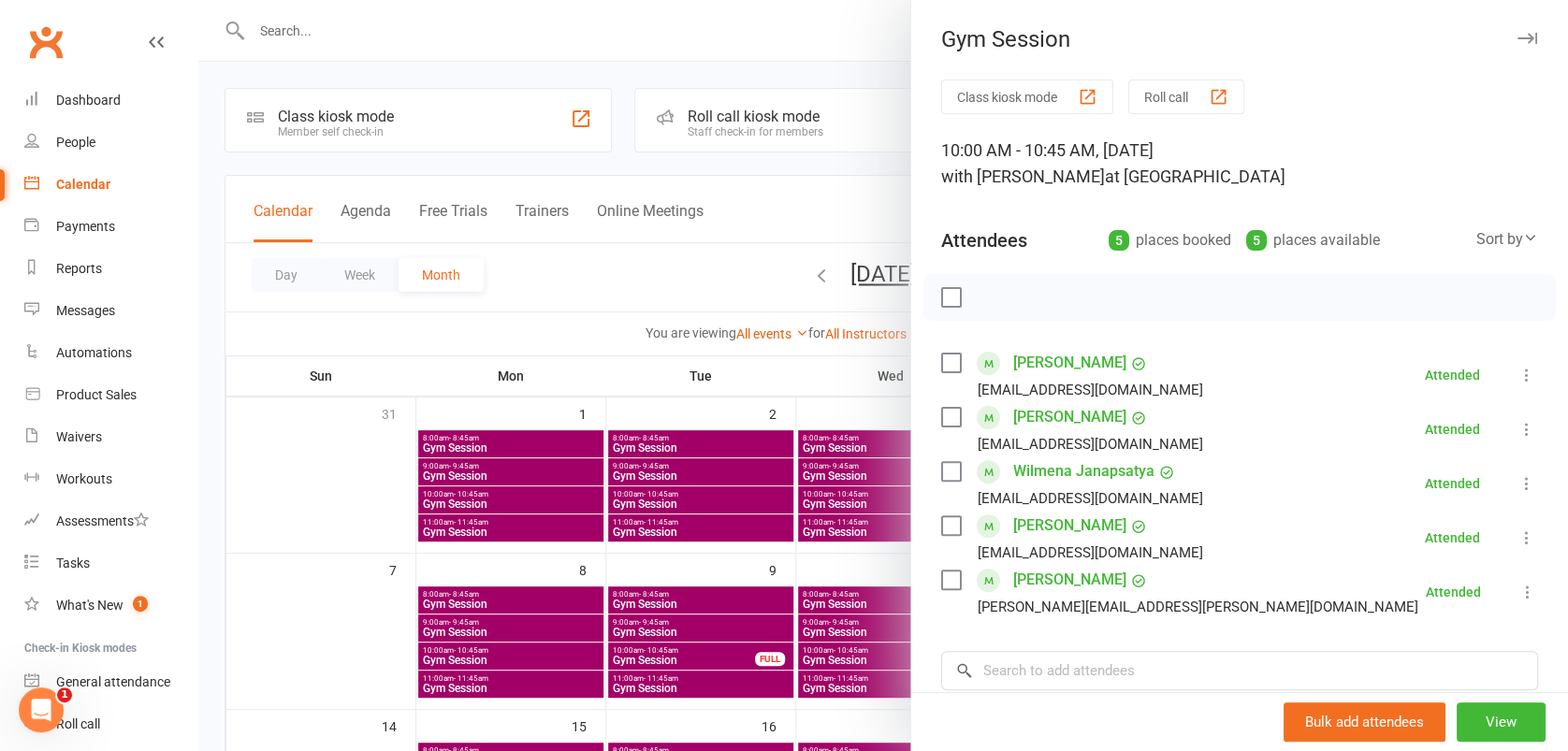
click at [1066, 521] on link "[PERSON_NAME]" at bounding box center [1070, 526] width 113 height 30
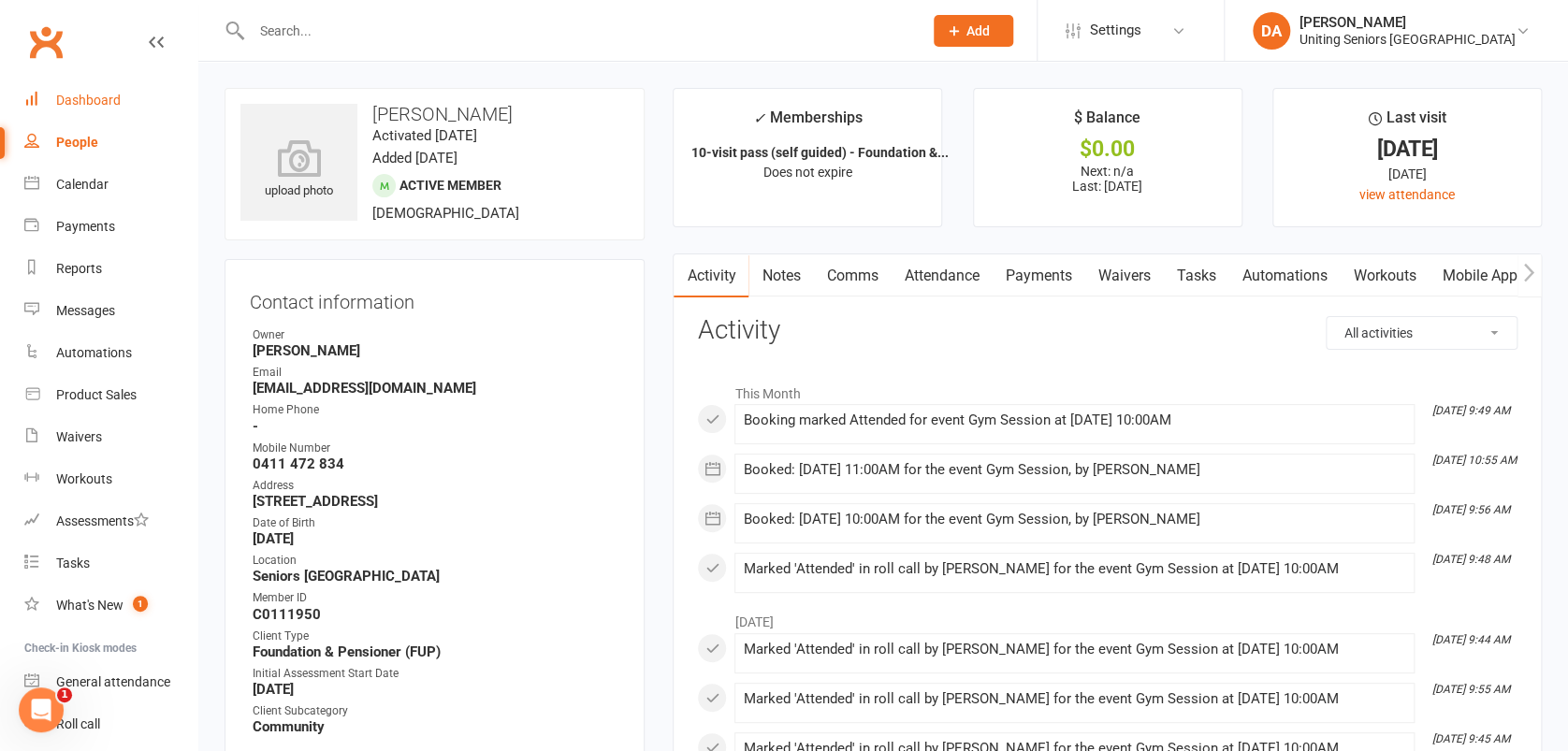
click at [90, 102] on div "Dashboard" at bounding box center [88, 100] width 64 height 15
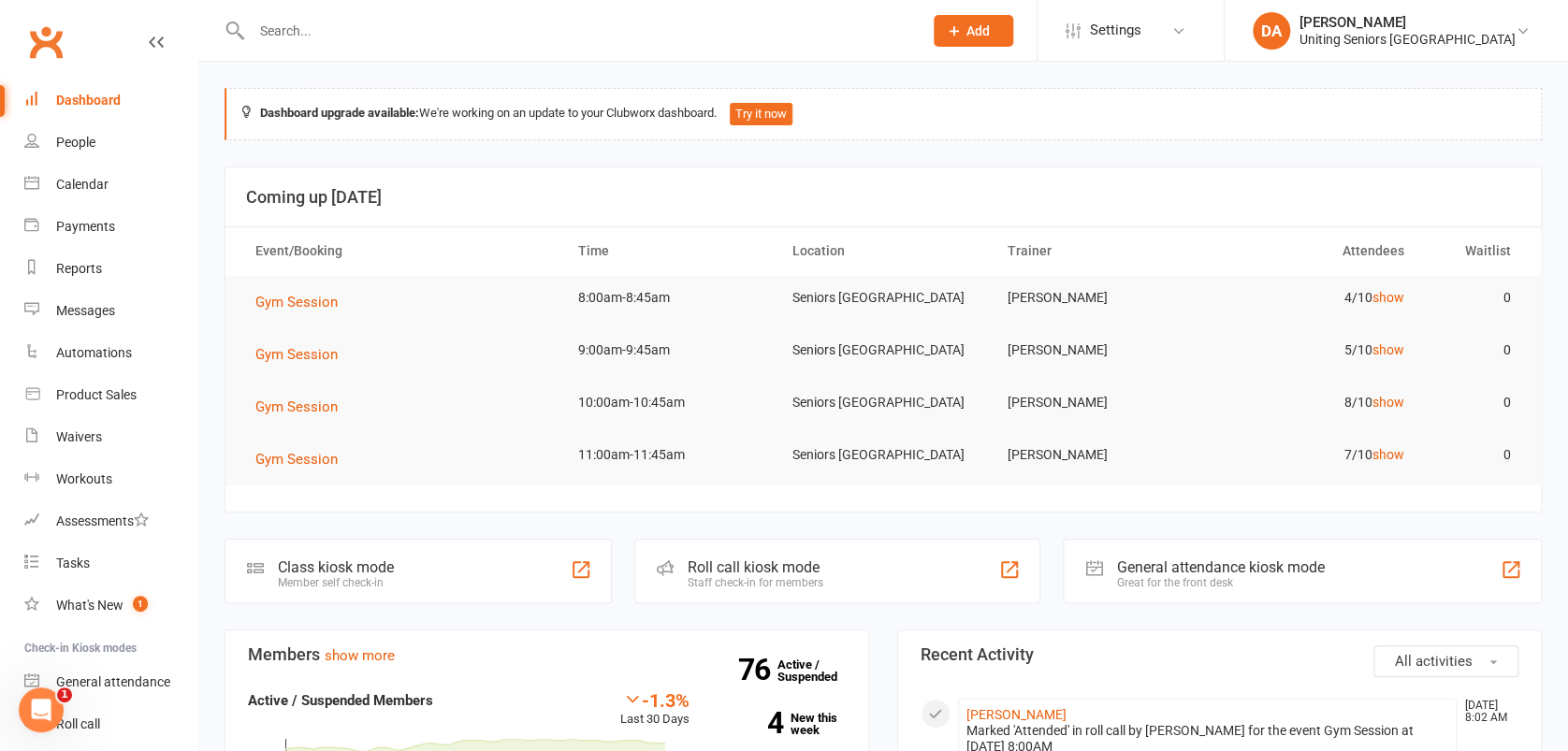
click at [321, 23] on input "text" at bounding box center [577, 31] width 663 height 26
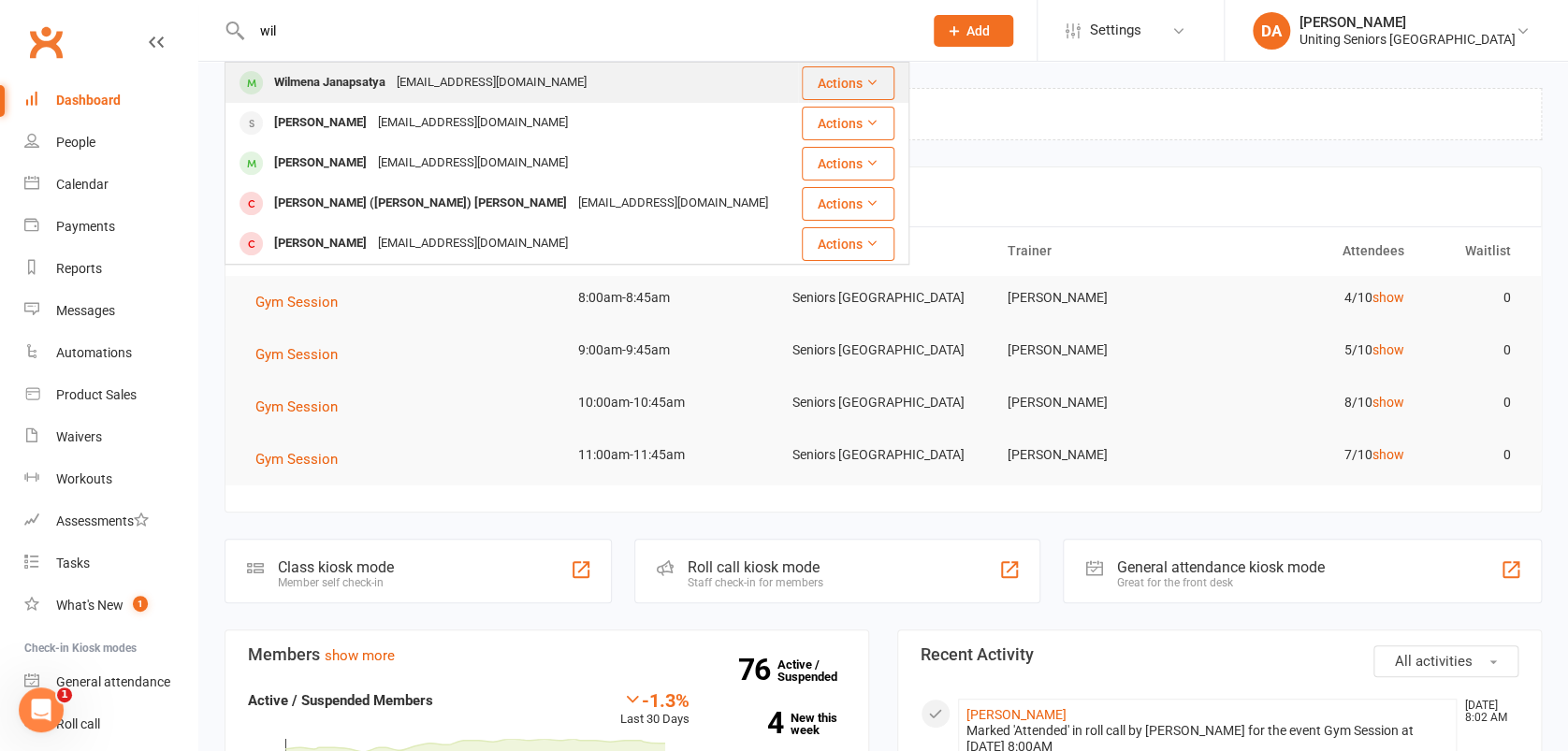
type input "wil"
click at [326, 79] on div "Wilmena Janapsatya" at bounding box center [330, 82] width 123 height 27
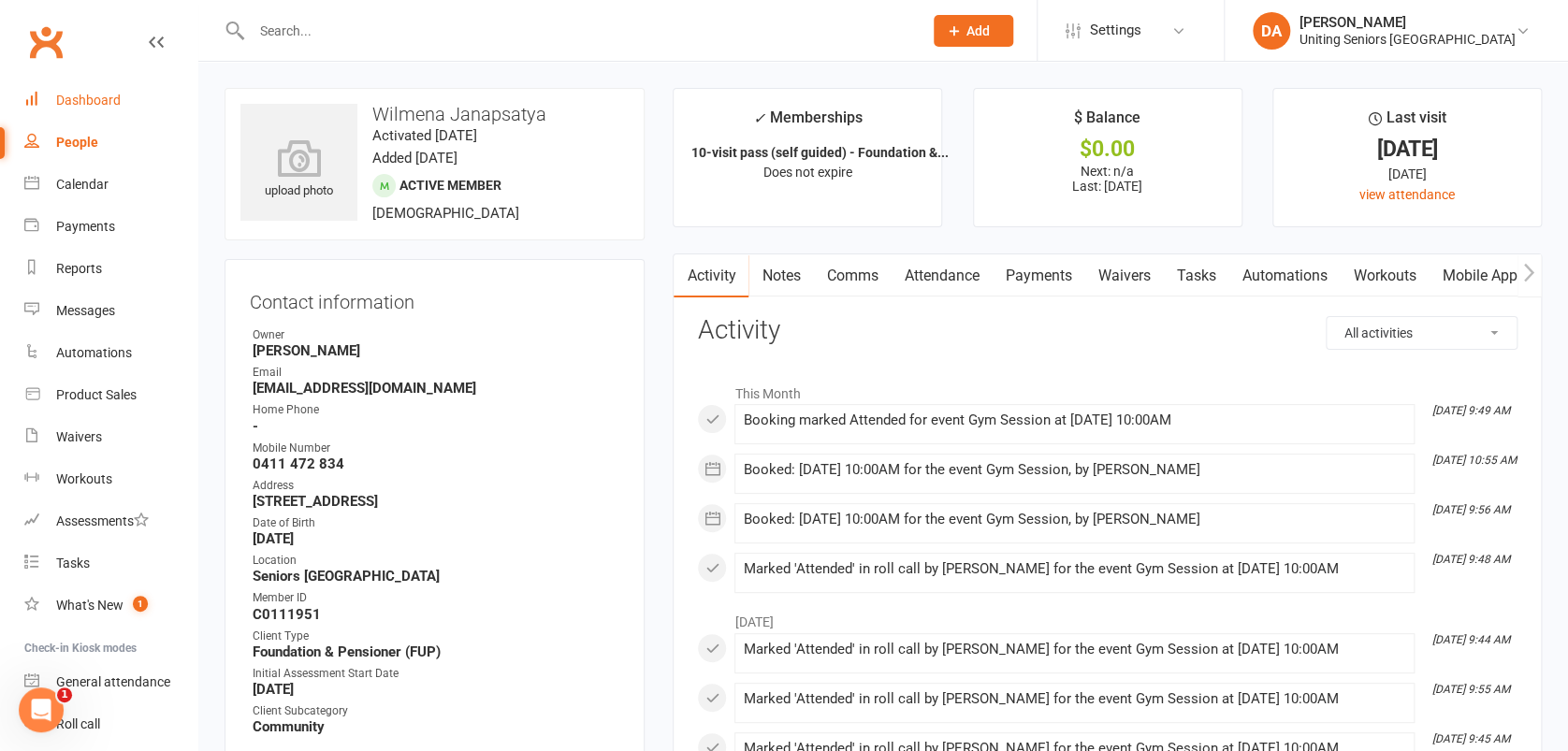
click at [97, 93] on div "Dashboard" at bounding box center [88, 100] width 64 height 15
